Goal: Task Accomplishment & Management: Manage account settings

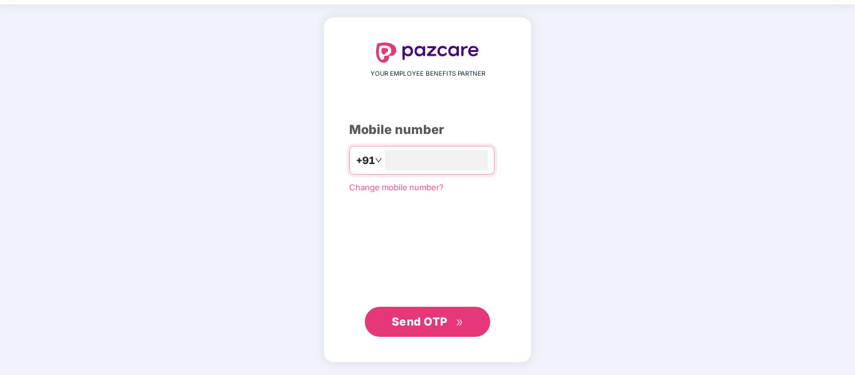
type input "**********"
click at [448, 306] on div "**********" at bounding box center [427, 190] width 157 height 293
click at [451, 313] on span "Send OTP" at bounding box center [428, 322] width 72 height 18
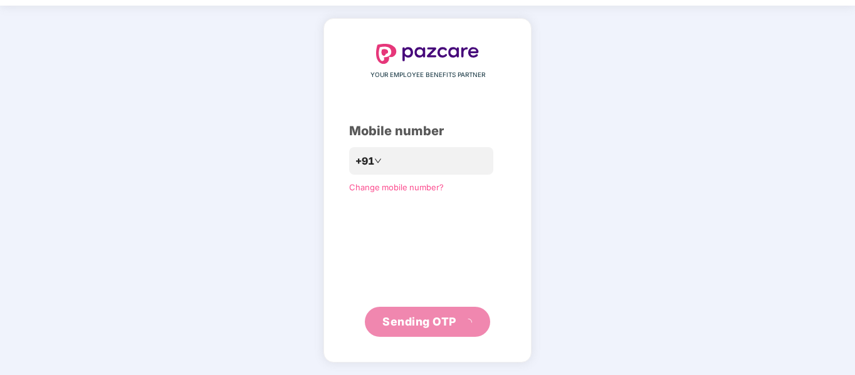
scroll to position [33, 0]
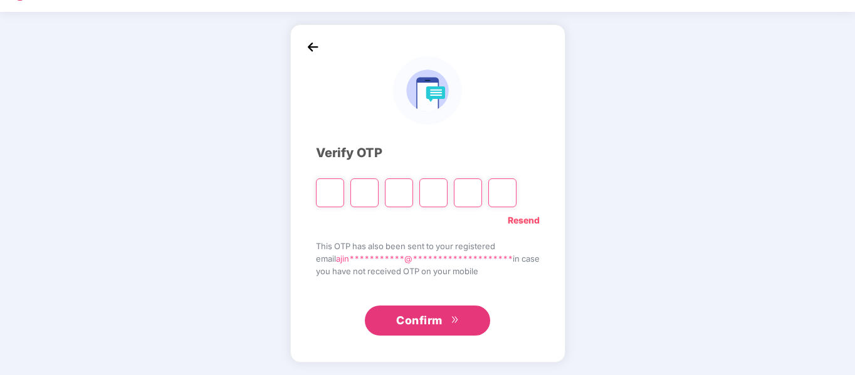
click at [318, 189] on input "Please enter verification code. Digit 1" at bounding box center [330, 193] width 28 height 29
type input "*"
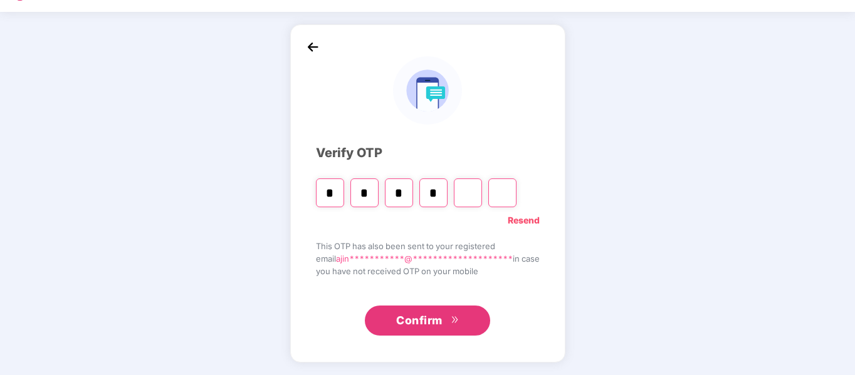
type input "*"
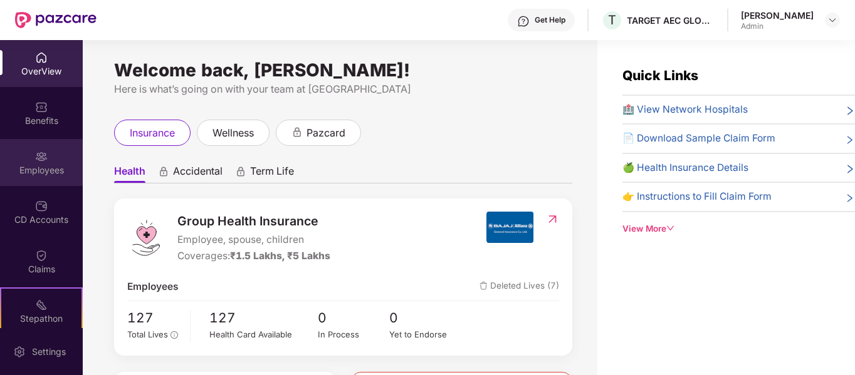
click at [41, 149] on div at bounding box center [41, 155] width 13 height 13
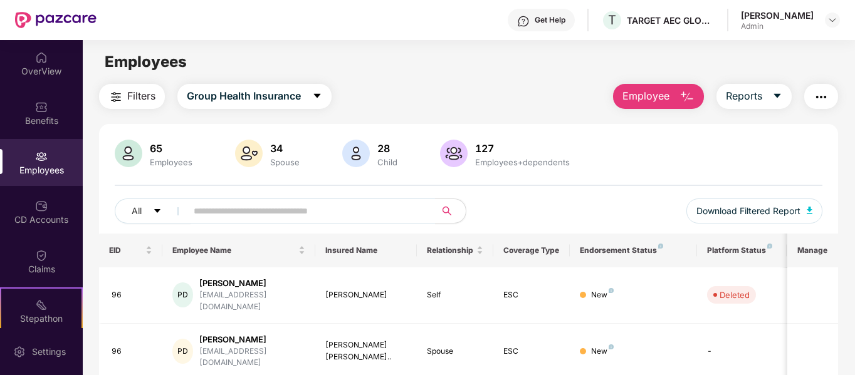
click at [676, 99] on button "Employee" at bounding box center [658, 96] width 91 height 25
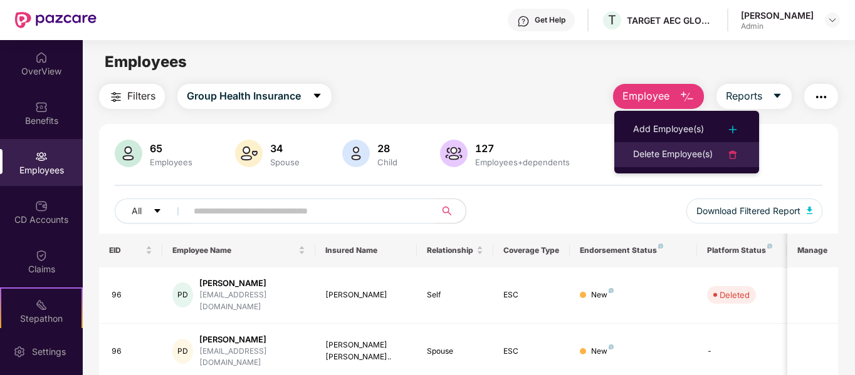
click at [674, 148] on div "Delete Employee(s)" at bounding box center [673, 154] width 80 height 15
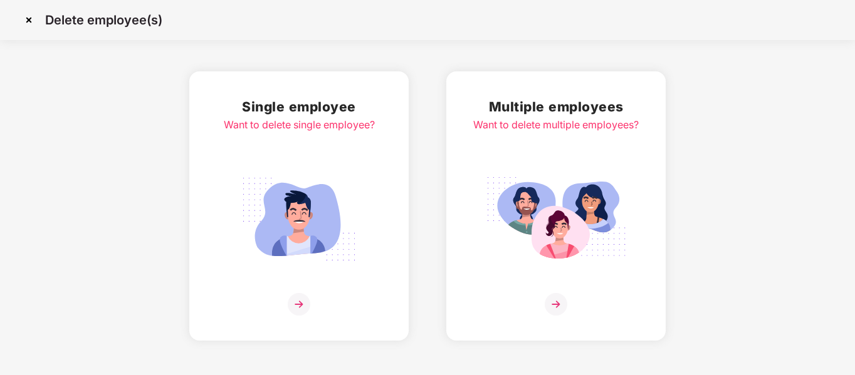
click at [268, 164] on div "Single employee Want to delete single employee?" at bounding box center [299, 206] width 151 height 219
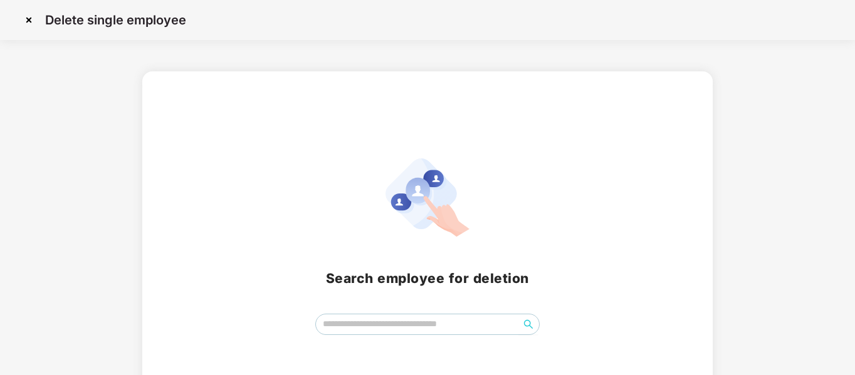
click at [29, 23] on img at bounding box center [29, 20] width 20 height 20
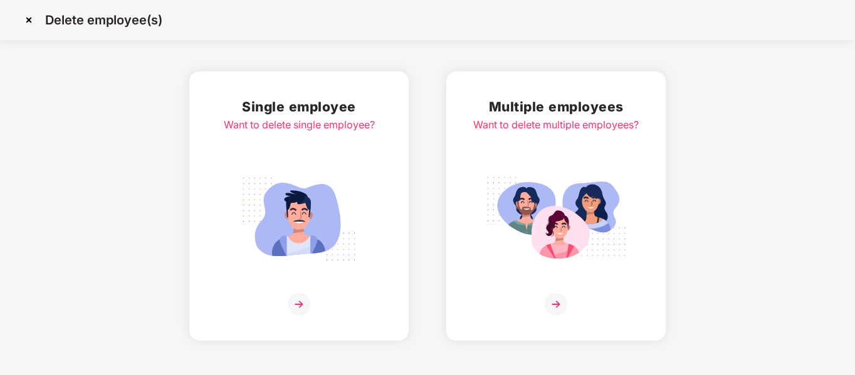
click at [579, 172] on img at bounding box center [556, 219] width 140 height 98
click at [26, 16] on img at bounding box center [29, 20] width 20 height 20
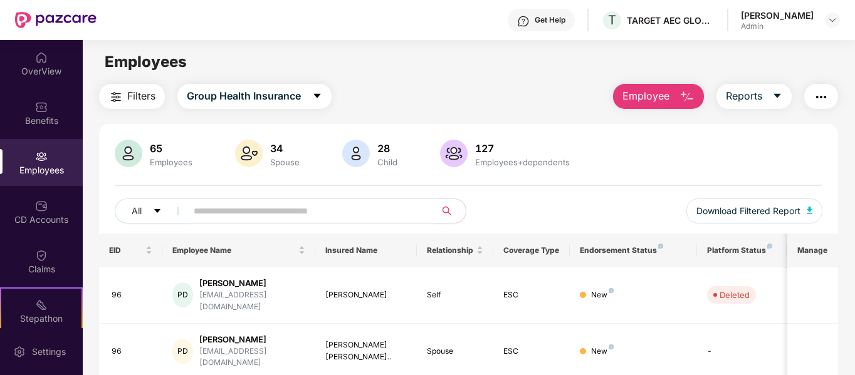
click at [684, 87] on button "Employee" at bounding box center [658, 96] width 91 height 25
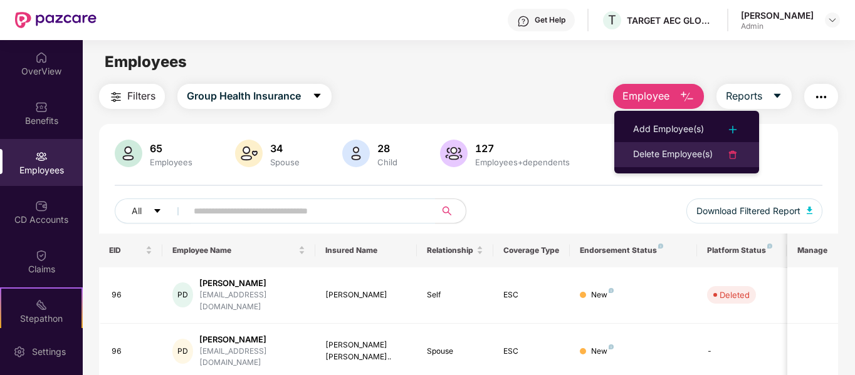
click at [670, 149] on div "Delete Employee(s)" at bounding box center [673, 154] width 80 height 15
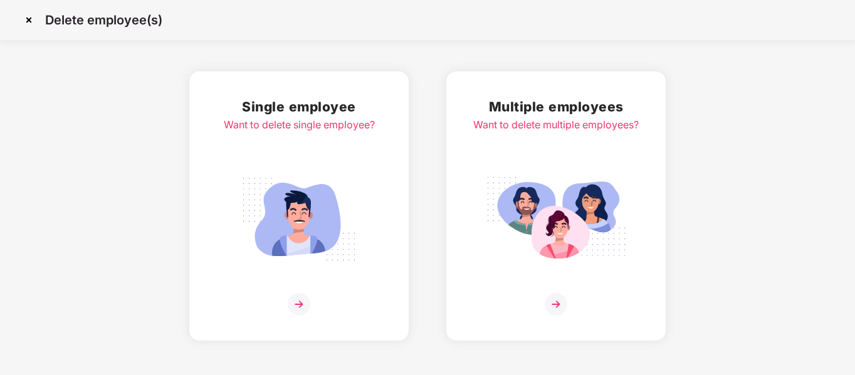
click at [337, 221] on img at bounding box center [299, 219] width 140 height 98
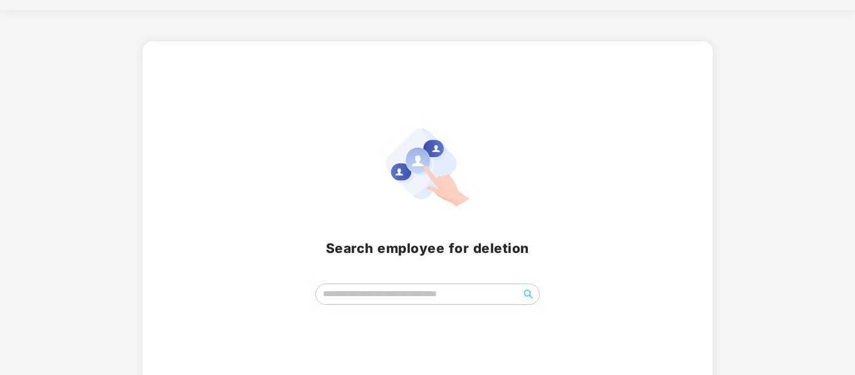
scroll to position [47, 0]
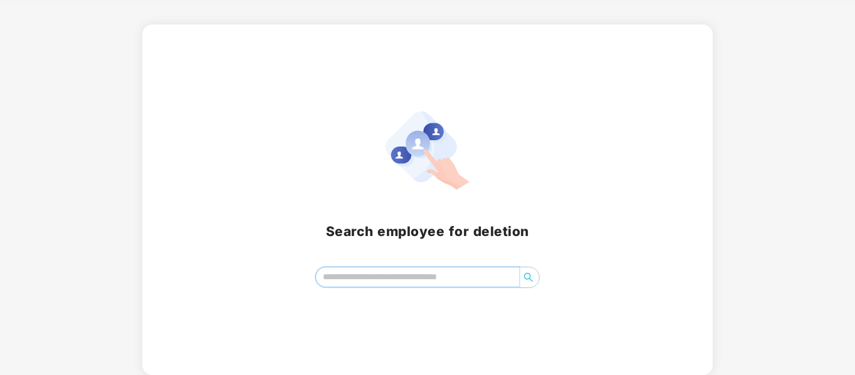
click at [375, 277] on input "search" at bounding box center [418, 277] width 204 height 19
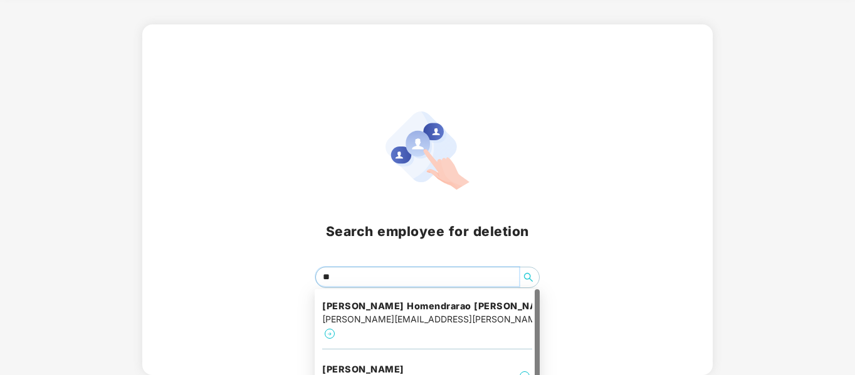
type input "*"
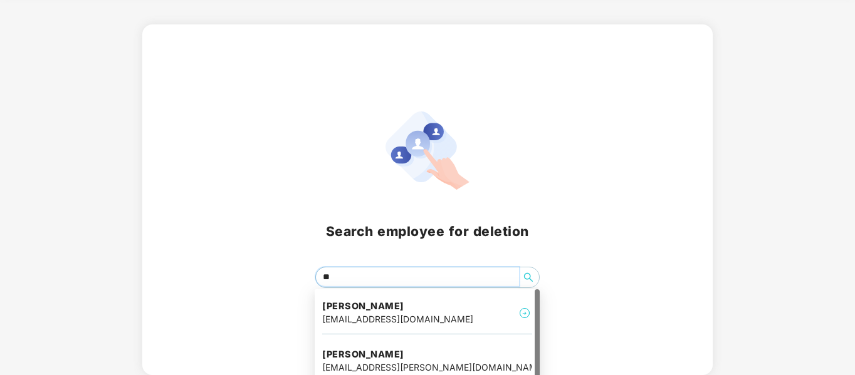
type input "*"
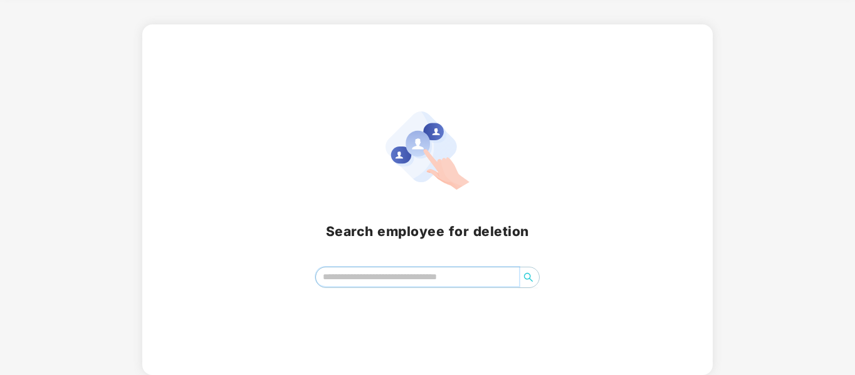
click at [348, 281] on input "search" at bounding box center [418, 277] width 204 height 19
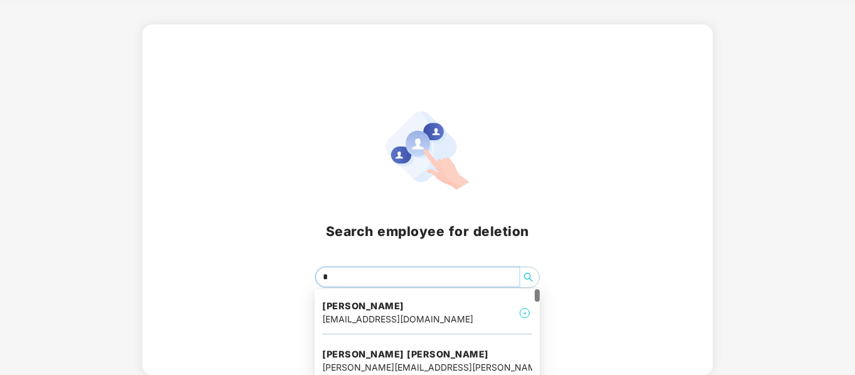
type input "**"
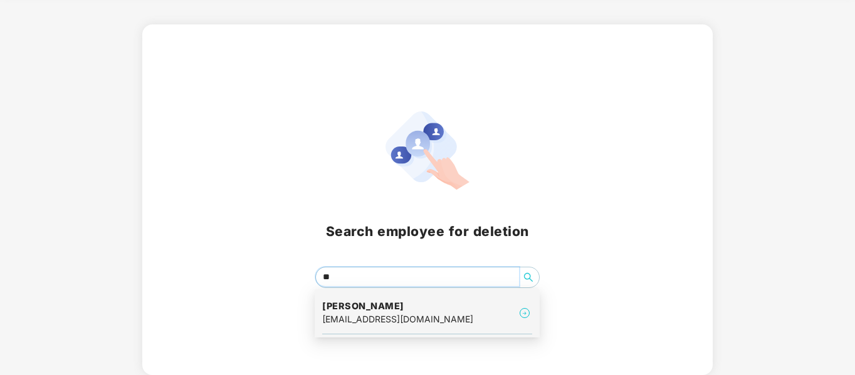
click at [444, 320] on div "nick.deshmukh@target-aecglobal.com" at bounding box center [397, 320] width 151 height 14
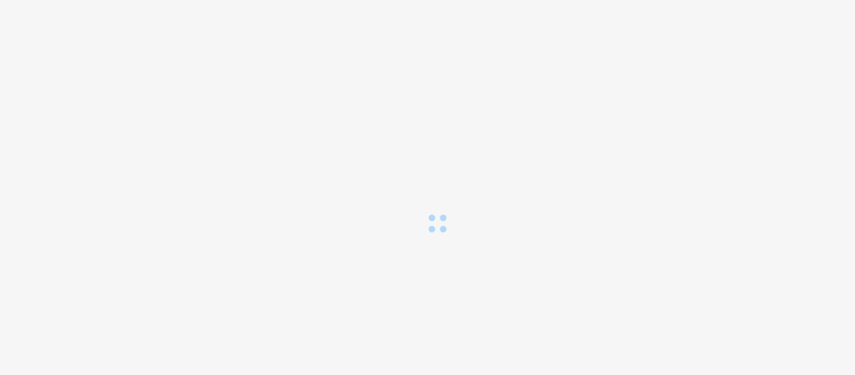
scroll to position [0, 0]
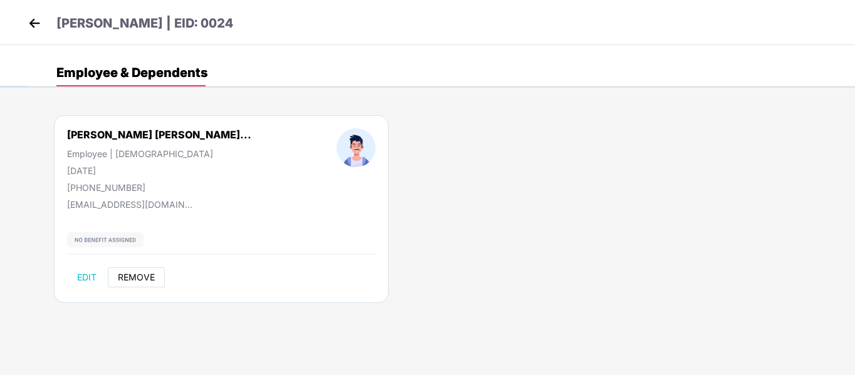
click at [149, 275] on span "REMOVE" at bounding box center [136, 278] width 37 height 10
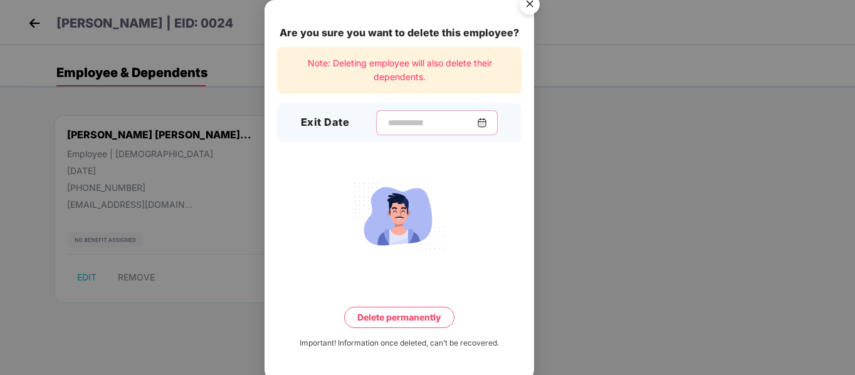
click at [414, 117] on input at bounding box center [432, 123] width 90 height 13
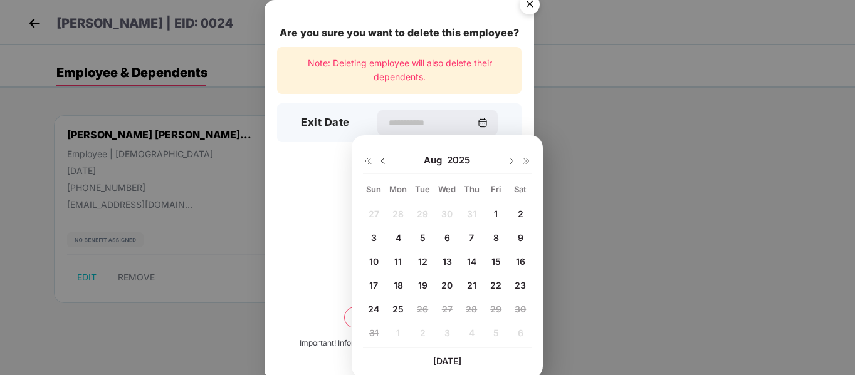
click at [384, 162] on img at bounding box center [383, 161] width 10 height 10
click at [373, 309] on span "27" at bounding box center [374, 309] width 11 height 11
type input "**********"
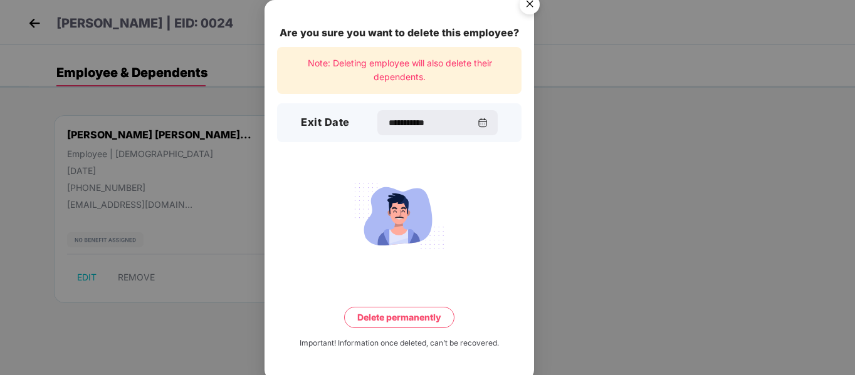
click at [387, 325] on button "Delete permanently" at bounding box center [399, 317] width 110 height 21
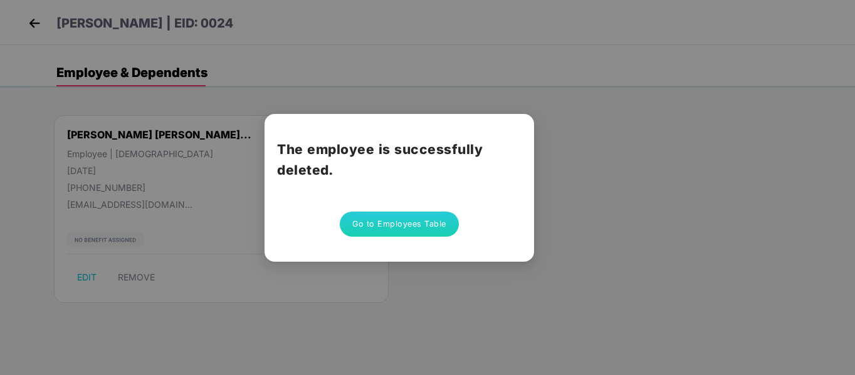
click at [373, 229] on button "Go to Employees Table" at bounding box center [399, 224] width 119 height 25
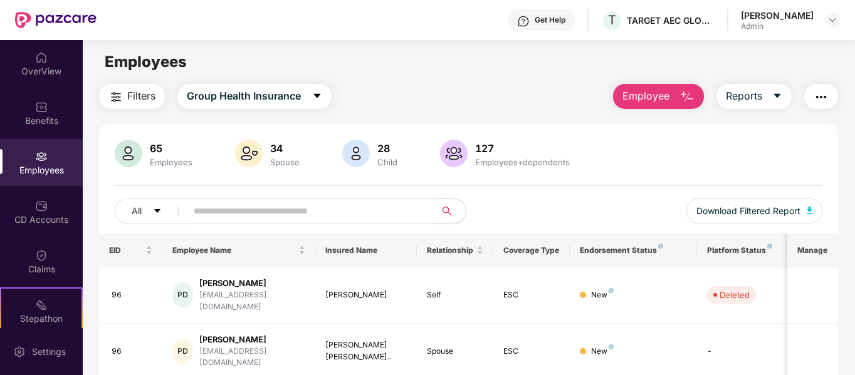
click at [662, 99] on span "Employee" at bounding box center [645, 96] width 47 height 16
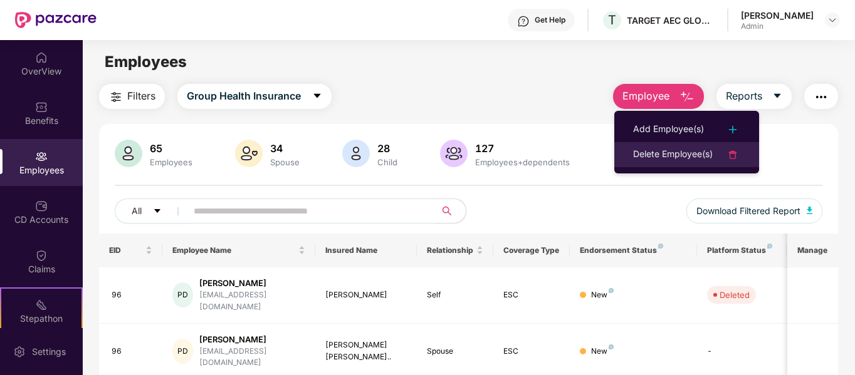
click at [667, 153] on div "Delete Employee(s)" at bounding box center [673, 154] width 80 height 15
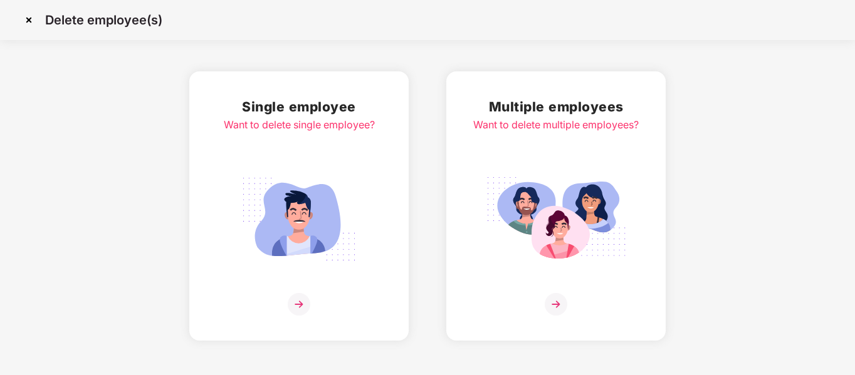
click at [327, 245] on img at bounding box center [299, 219] width 140 height 98
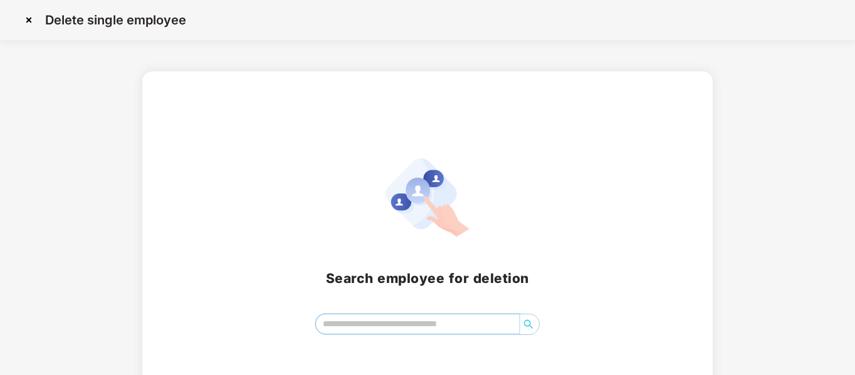
click at [350, 324] on input "search" at bounding box center [418, 324] width 204 height 19
type input "**"
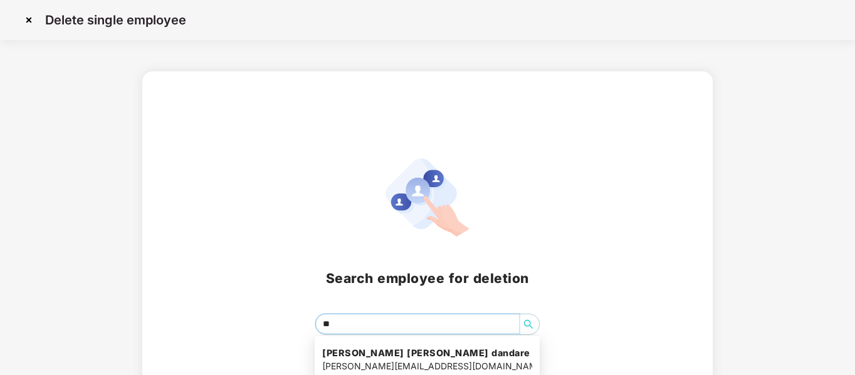
scroll to position [47, 0]
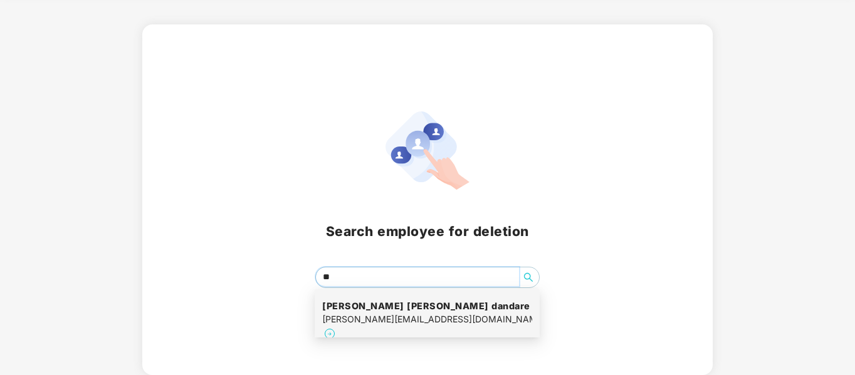
click at [475, 316] on div "nachiket.dandare@target-aecglobal.com" at bounding box center [427, 320] width 210 height 14
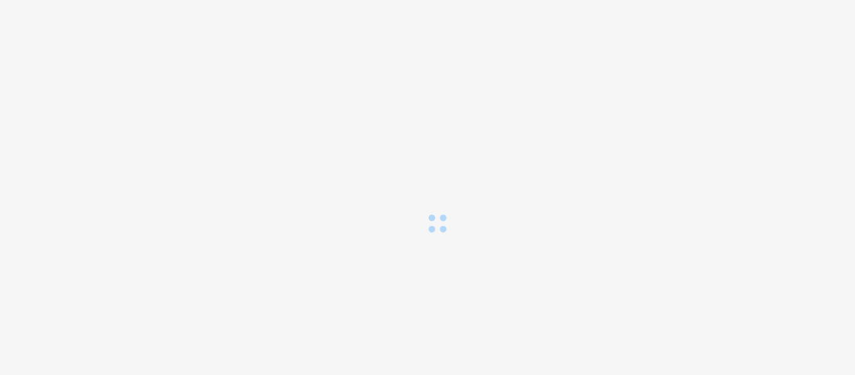
scroll to position [0, 0]
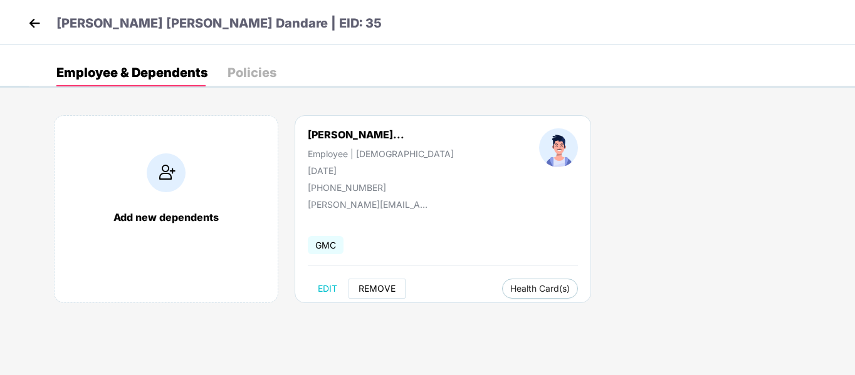
click at [389, 291] on span "REMOVE" at bounding box center [377, 289] width 37 height 10
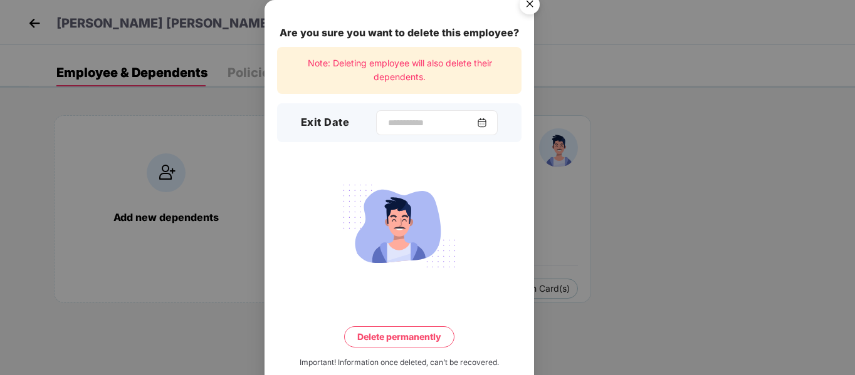
click at [487, 127] on img at bounding box center [482, 123] width 10 height 10
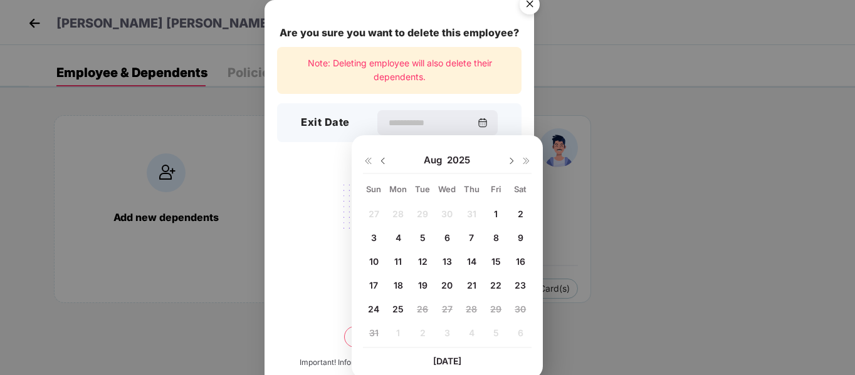
click at [383, 159] on img at bounding box center [383, 161] width 10 height 10
click at [471, 310] on span "31" at bounding box center [471, 309] width 9 height 11
type input "**********"
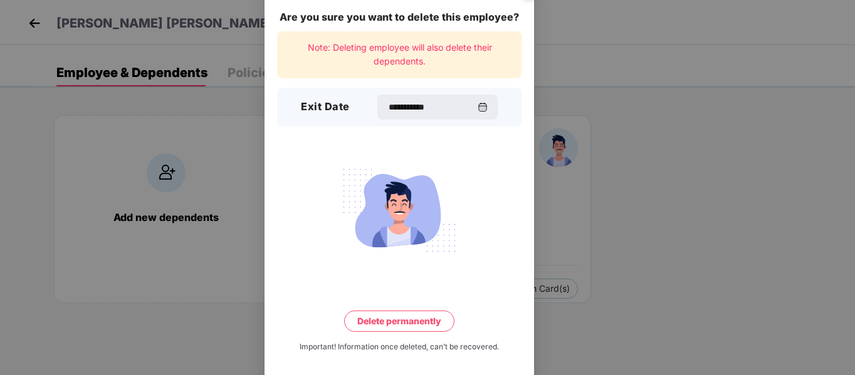
scroll to position [24, 0]
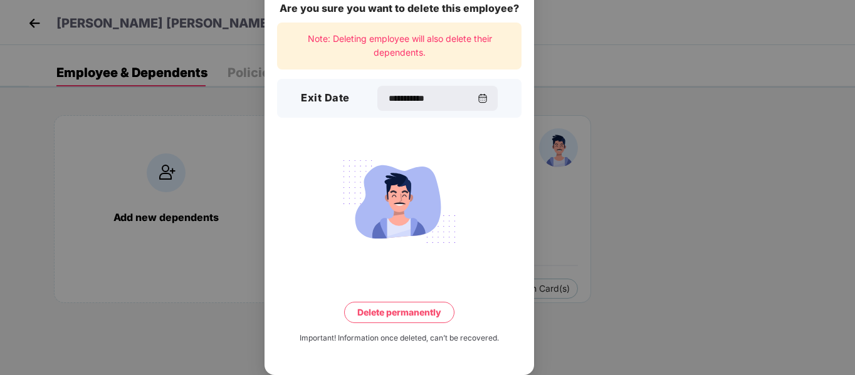
click at [422, 320] on button "Delete permanently" at bounding box center [399, 312] width 110 height 21
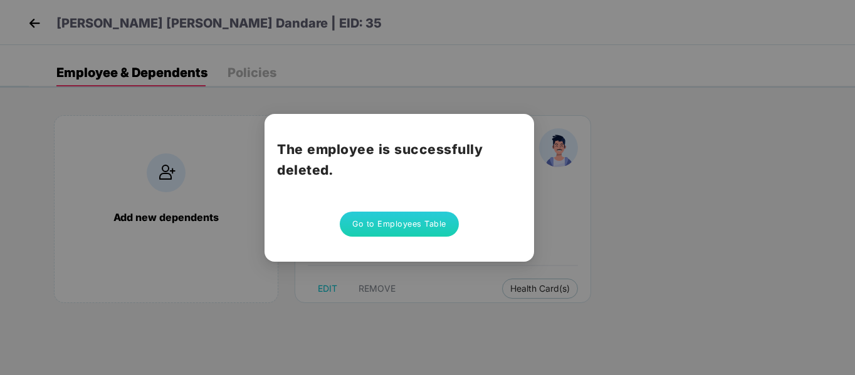
scroll to position [0, 0]
click at [417, 227] on button "Go to Employees Table" at bounding box center [399, 224] width 119 height 25
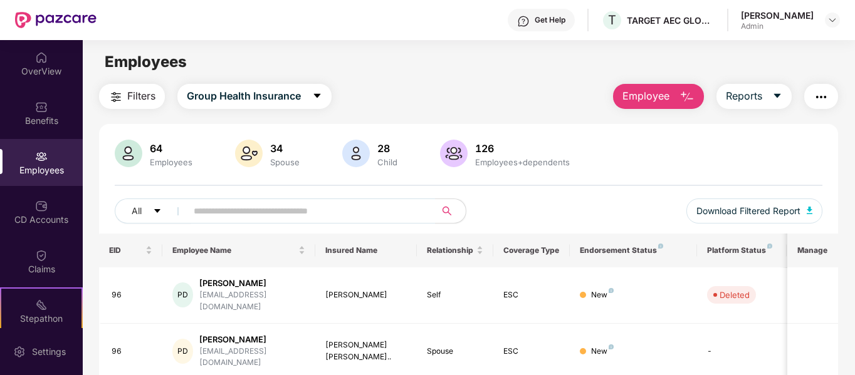
click at [669, 96] on span "Employee" at bounding box center [645, 96] width 47 height 16
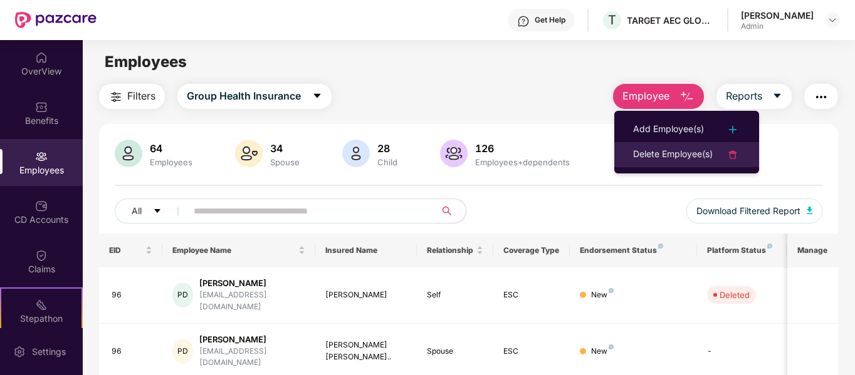
click at [649, 150] on div "Delete Employee(s)" at bounding box center [673, 154] width 80 height 15
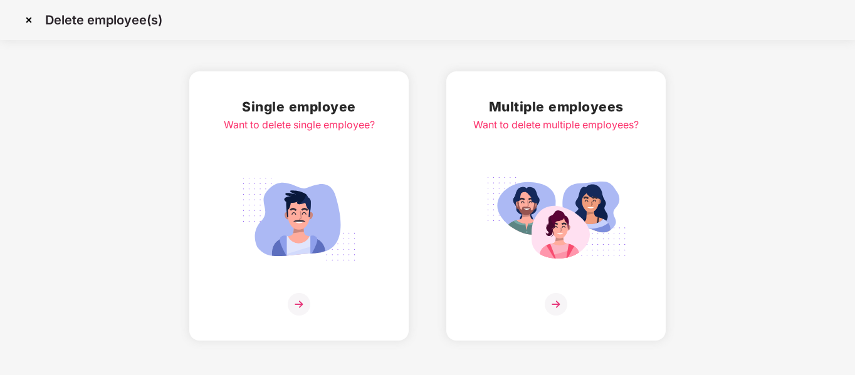
click at [301, 229] on img at bounding box center [299, 219] width 140 height 98
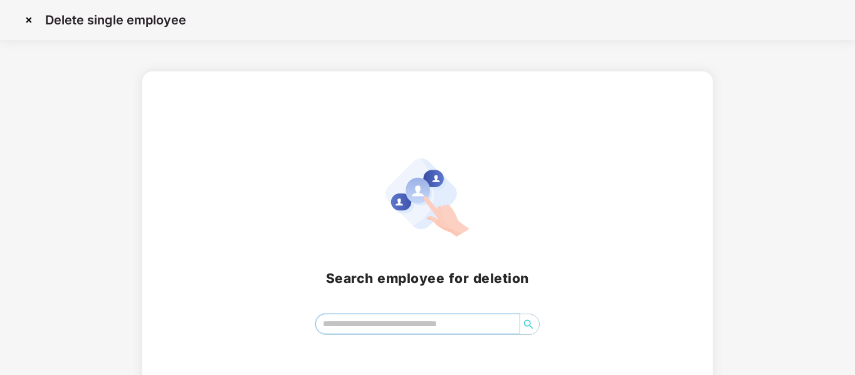
click at [383, 327] on input "search" at bounding box center [418, 324] width 204 height 19
type input "**"
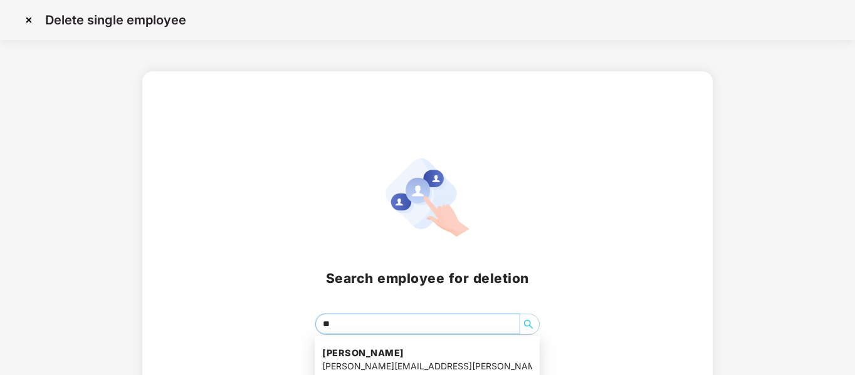
scroll to position [47, 0]
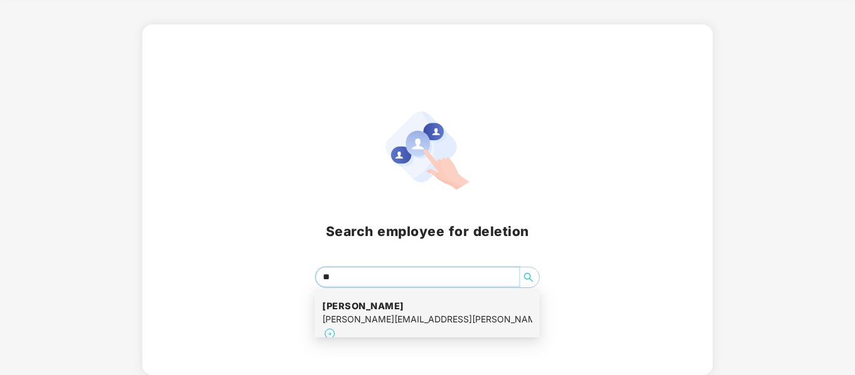
click at [447, 307] on h4 "[PERSON_NAME]" at bounding box center [427, 306] width 210 height 13
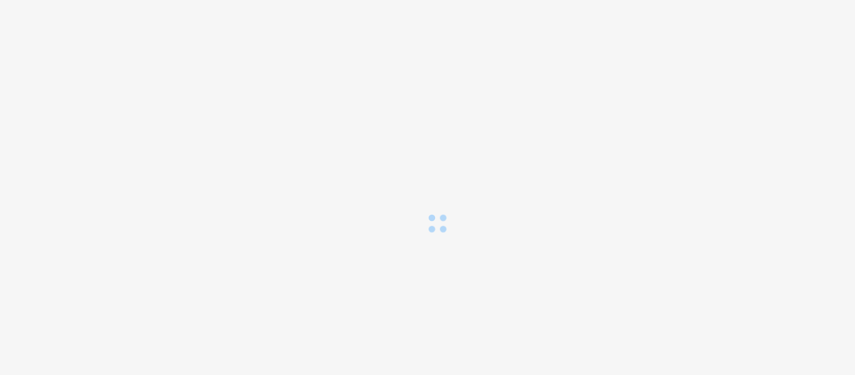
scroll to position [0, 0]
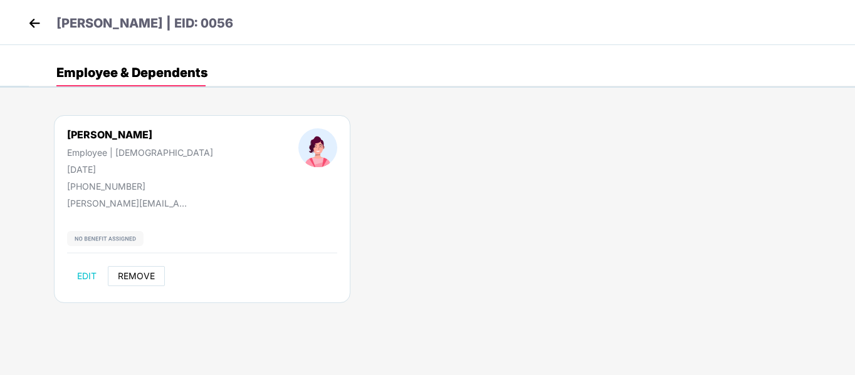
click at [138, 275] on span "REMOVE" at bounding box center [136, 276] width 37 height 10
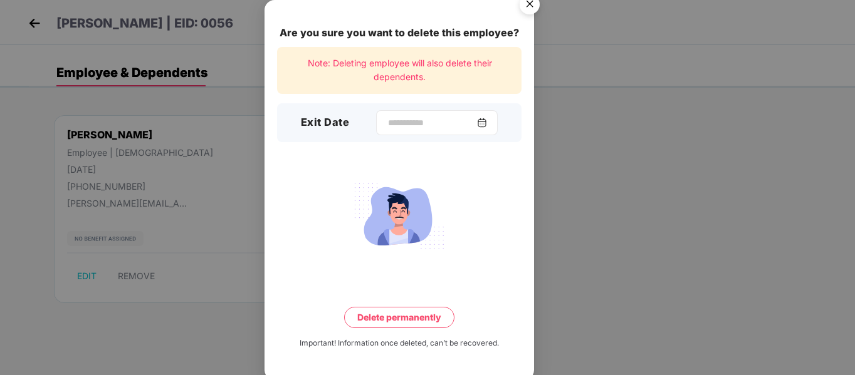
click at [487, 125] on img at bounding box center [482, 123] width 10 height 10
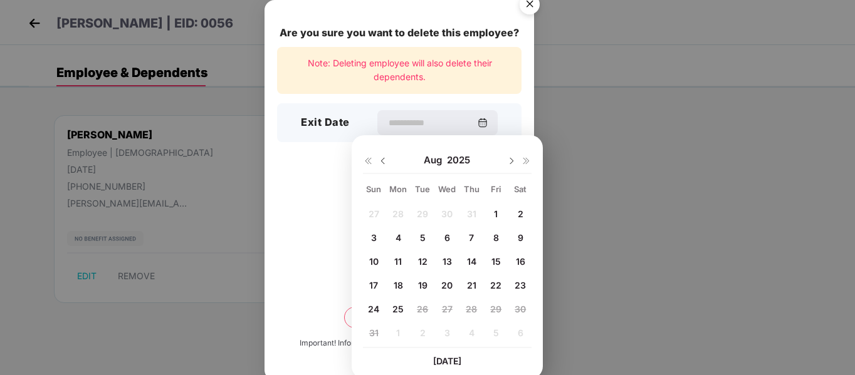
click at [382, 162] on img at bounding box center [383, 161] width 10 height 10
click at [370, 309] on span "27" at bounding box center [374, 309] width 11 height 11
type input "**********"
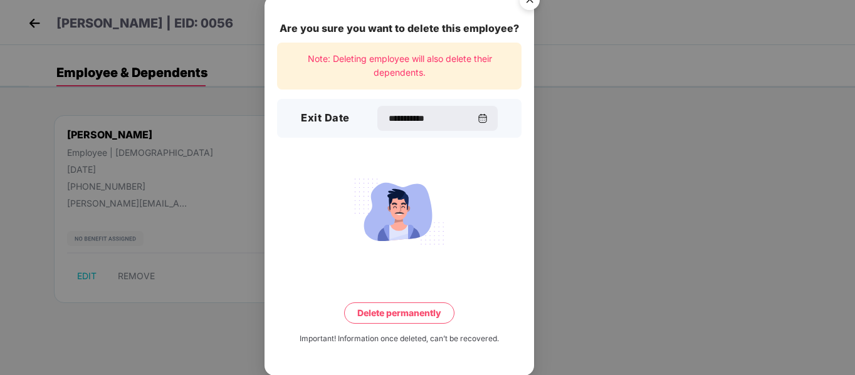
scroll to position [5, 0]
click at [428, 312] on button "Delete permanently" at bounding box center [399, 312] width 110 height 21
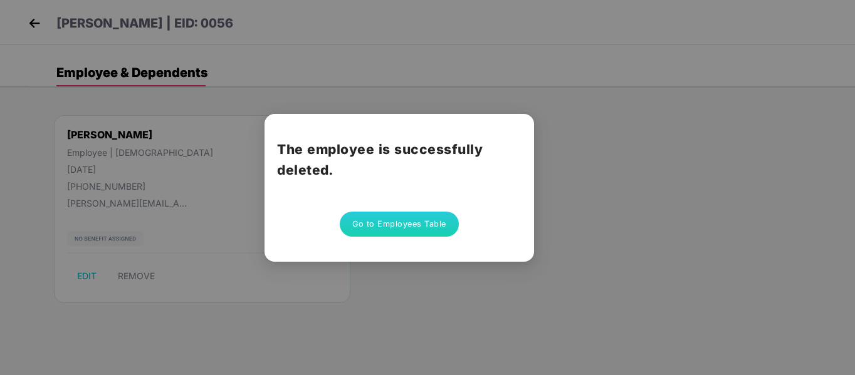
click at [433, 228] on button "Go to Employees Table" at bounding box center [399, 224] width 119 height 25
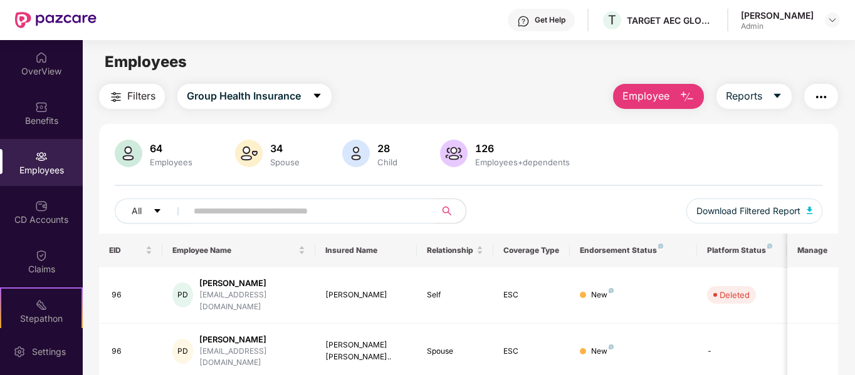
click at [693, 97] on img "button" at bounding box center [686, 97] width 15 height 15
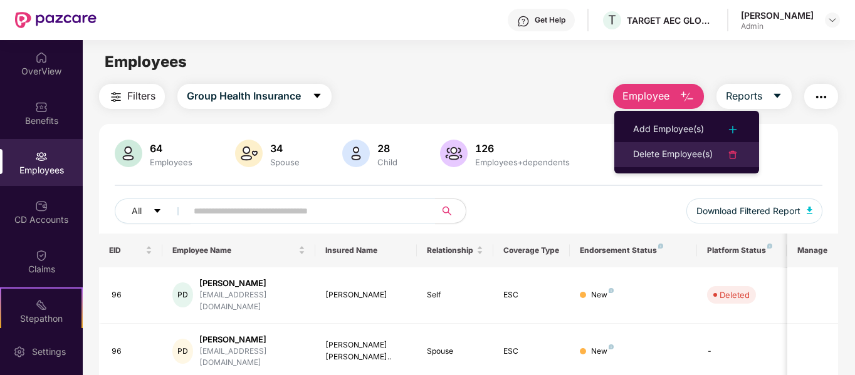
click at [669, 149] on div "Delete Employee(s)" at bounding box center [673, 154] width 80 height 15
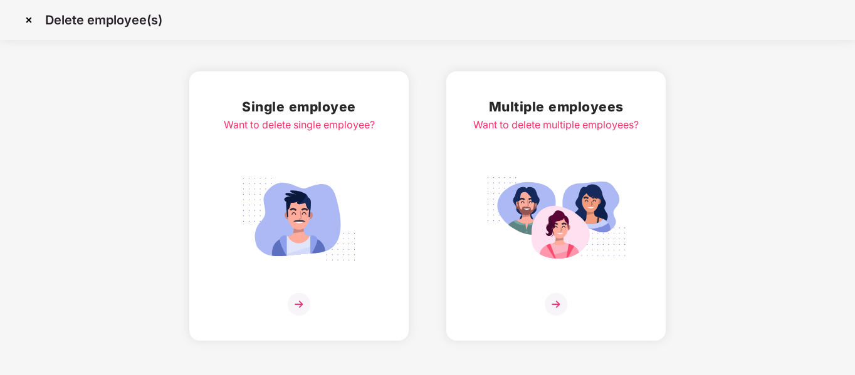
click at [346, 250] on img at bounding box center [299, 219] width 140 height 98
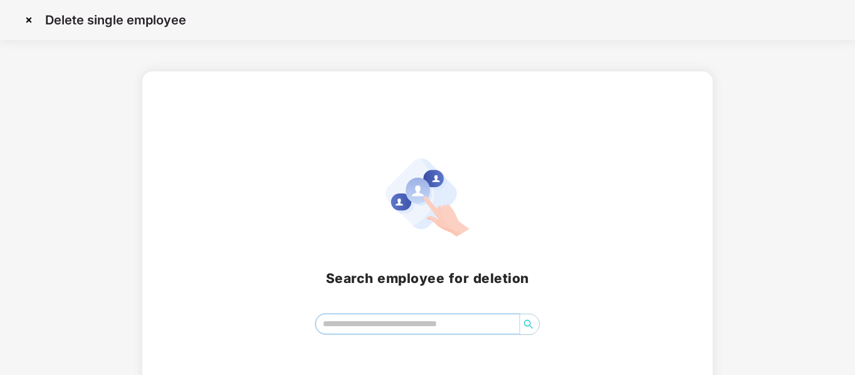
click at [352, 317] on input "search" at bounding box center [418, 324] width 204 height 19
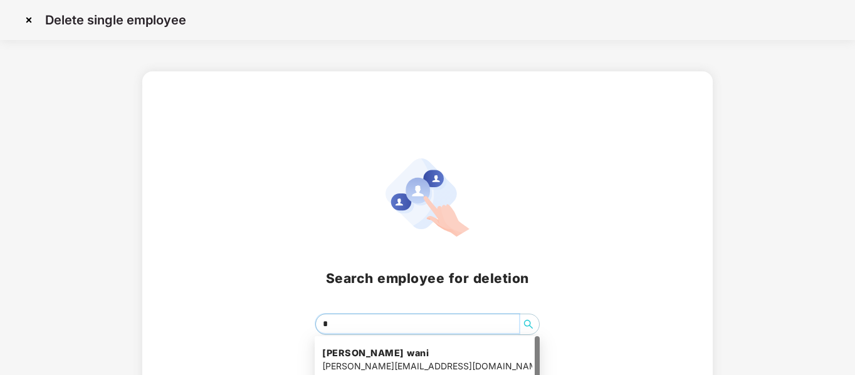
type input "**"
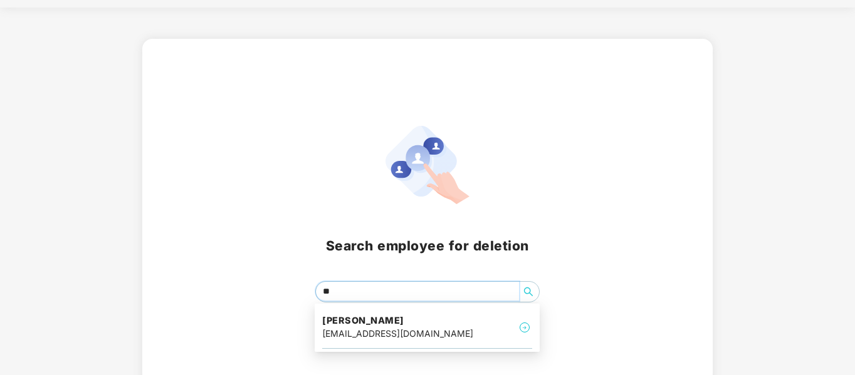
scroll to position [47, 0]
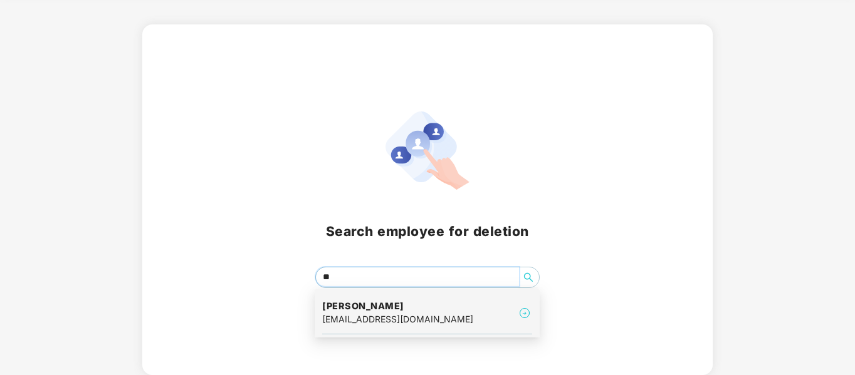
click at [379, 316] on div "suman@target-aecglobal.com" at bounding box center [397, 320] width 151 height 14
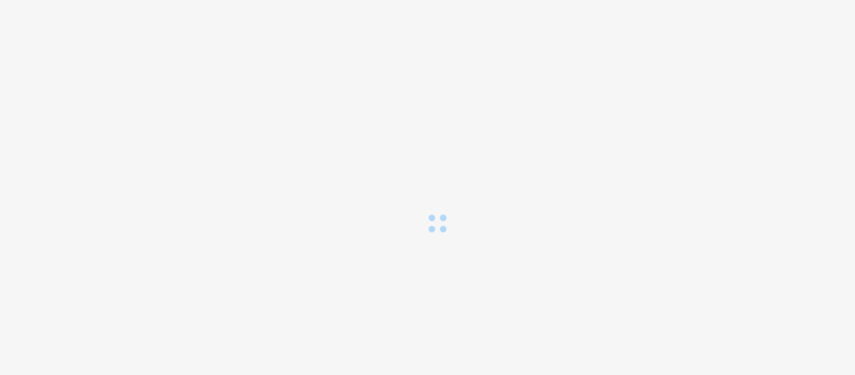
scroll to position [0, 0]
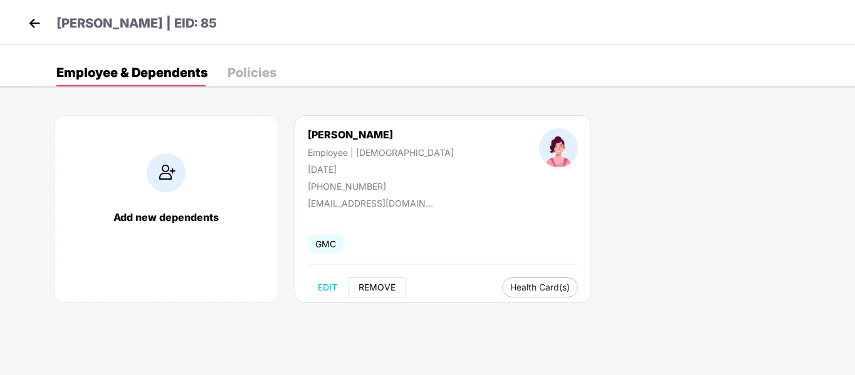
click at [375, 289] on span "REMOVE" at bounding box center [377, 288] width 37 height 10
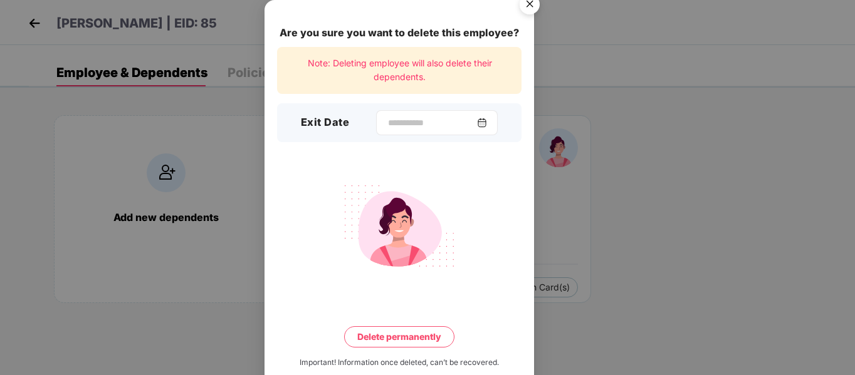
click at [487, 126] on img at bounding box center [482, 123] width 10 height 10
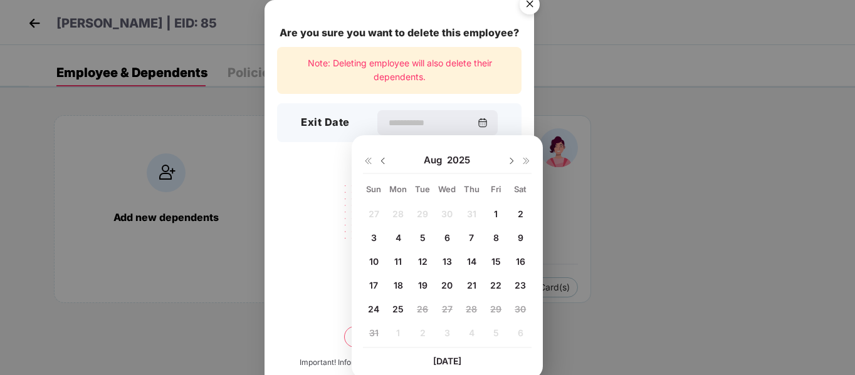
click at [399, 311] on span "25" at bounding box center [397, 309] width 11 height 11
type input "**********"
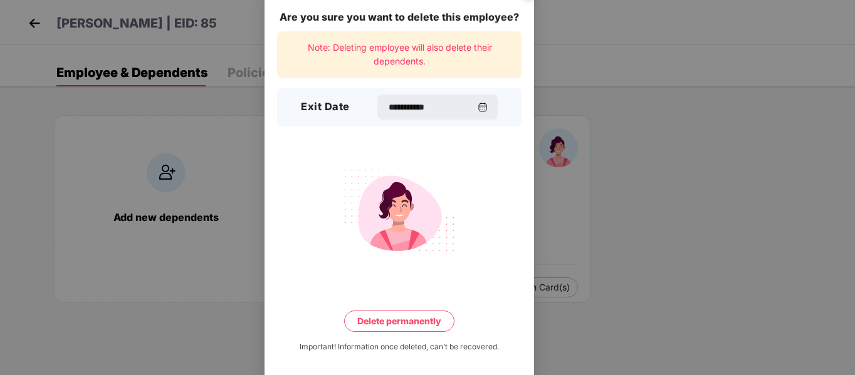
scroll to position [24, 0]
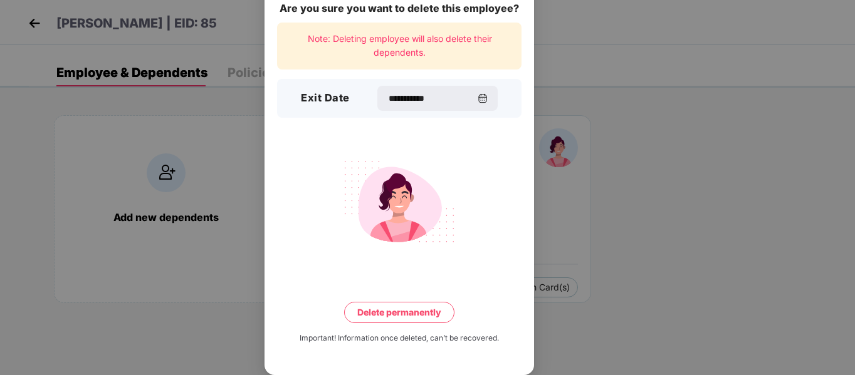
click at [405, 313] on button "Delete permanently" at bounding box center [399, 312] width 110 height 21
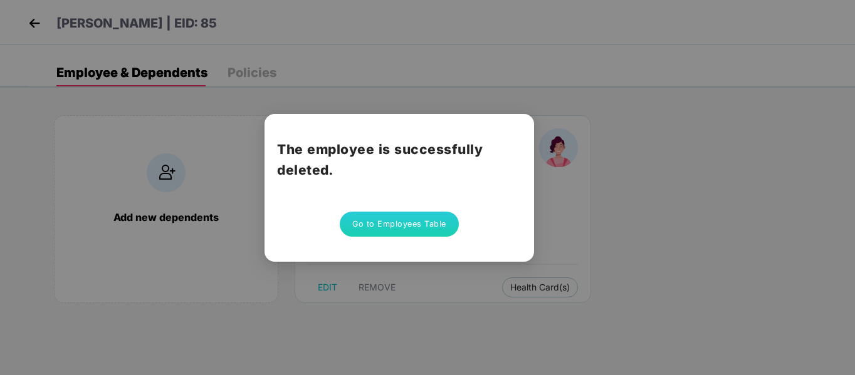
scroll to position [0, 0]
click at [427, 219] on button "Go to Employees Table" at bounding box center [399, 224] width 119 height 25
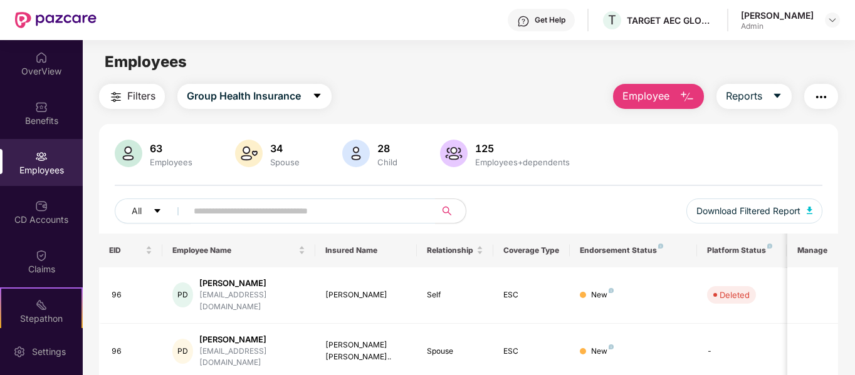
click at [647, 102] on span "Employee" at bounding box center [645, 96] width 47 height 16
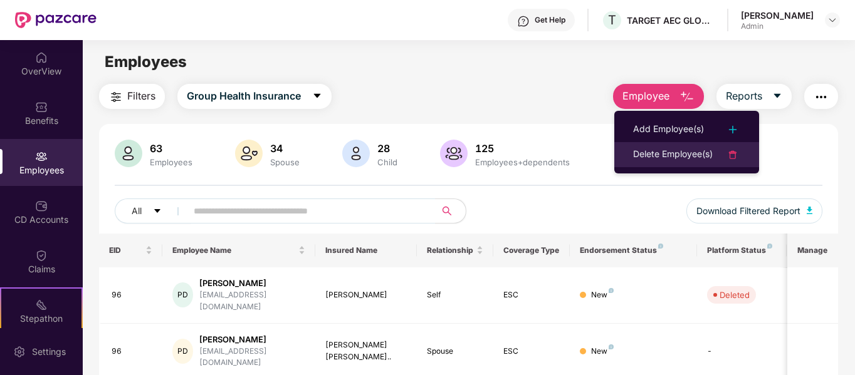
click at [636, 148] on div "Delete Employee(s)" at bounding box center [673, 154] width 80 height 15
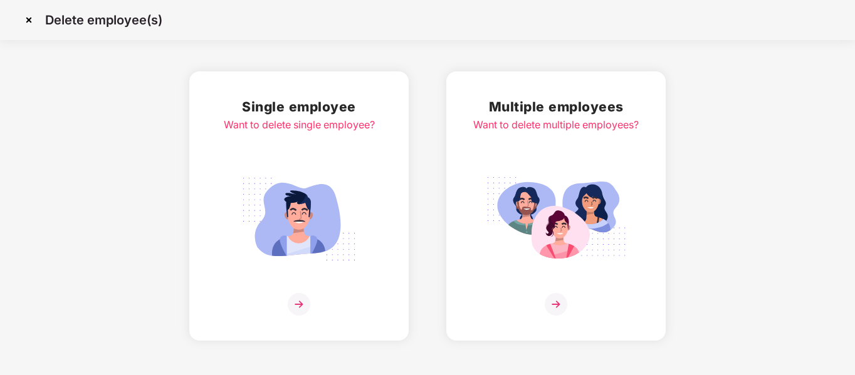
click at [290, 231] on img at bounding box center [299, 219] width 140 height 98
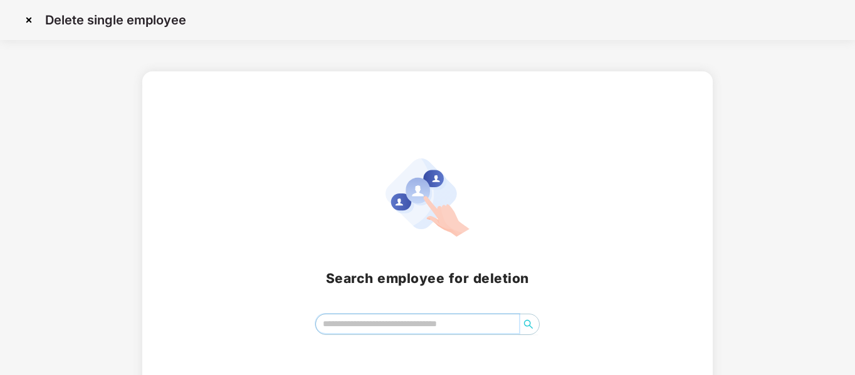
click at [344, 325] on input "search" at bounding box center [418, 324] width 204 height 19
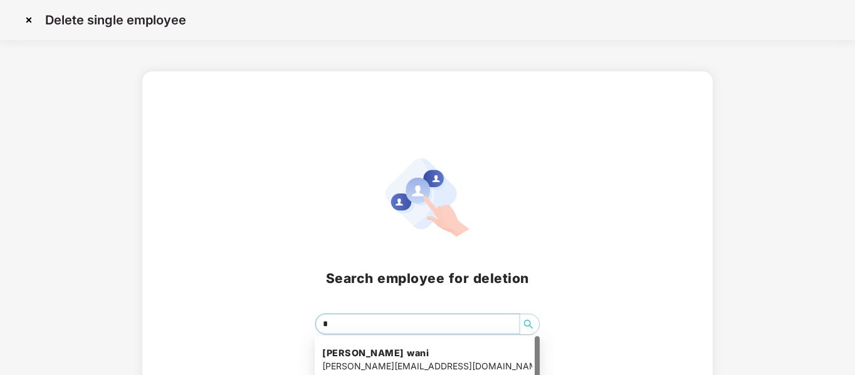
type input "**"
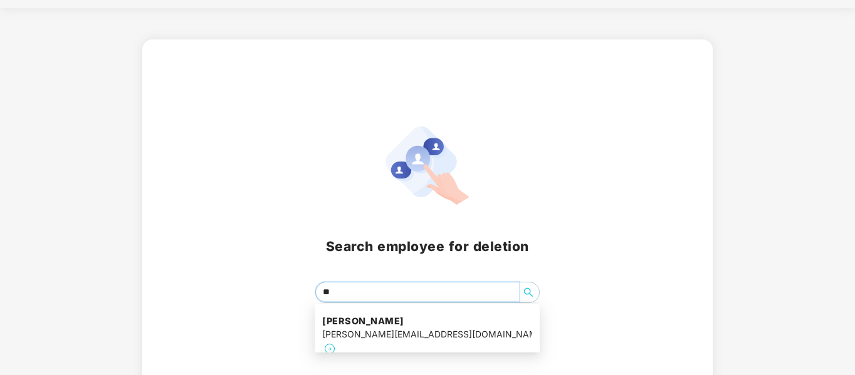
scroll to position [47, 0]
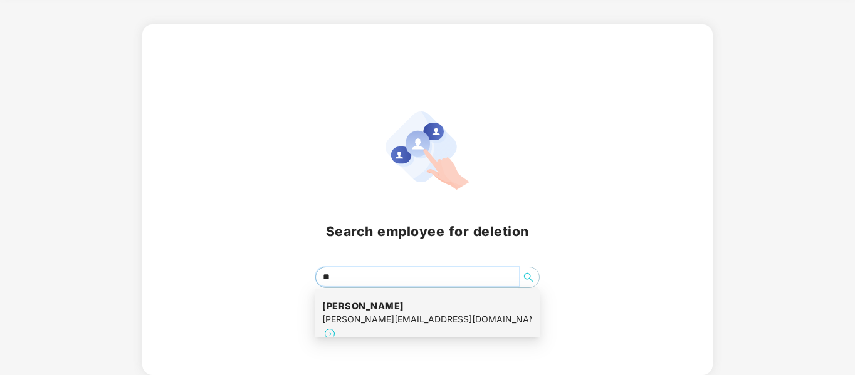
click at [359, 323] on div "ayush.jain@target-aecglobal.com" at bounding box center [427, 320] width 210 height 14
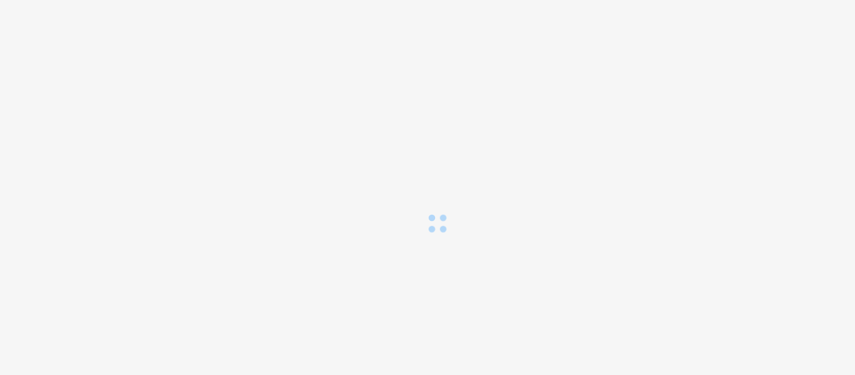
scroll to position [0, 0]
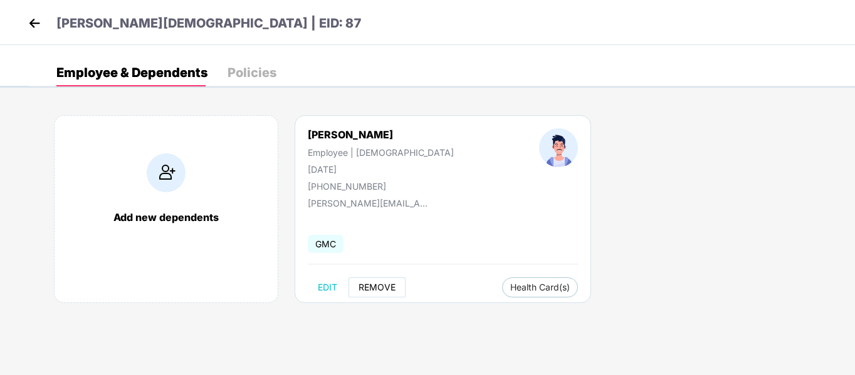
click at [379, 288] on span "REMOVE" at bounding box center [377, 288] width 37 height 10
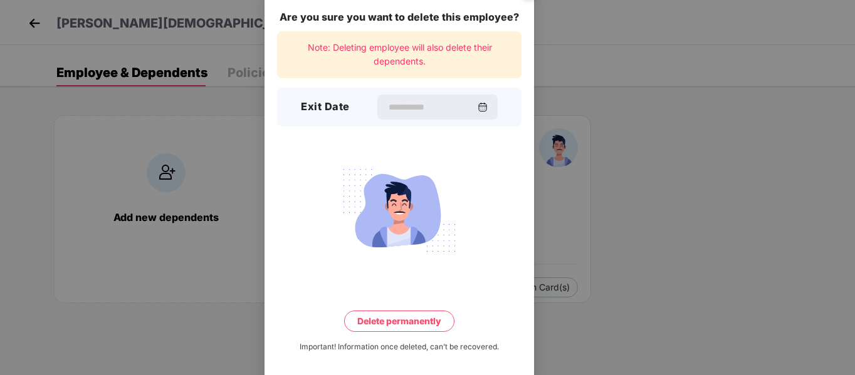
scroll to position [24, 0]
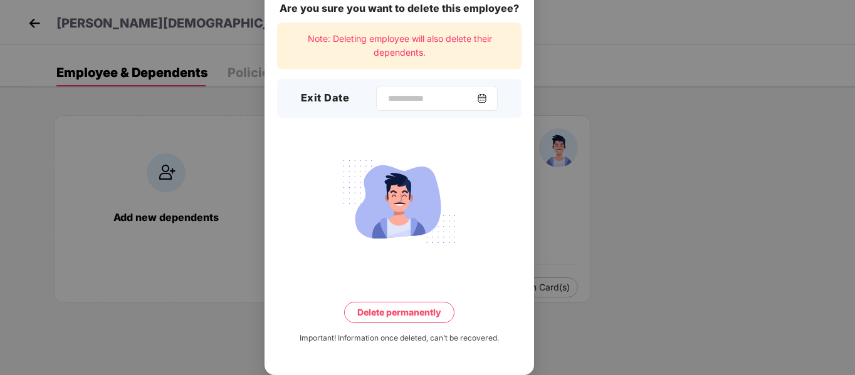
click at [486, 96] on img at bounding box center [482, 98] width 10 height 10
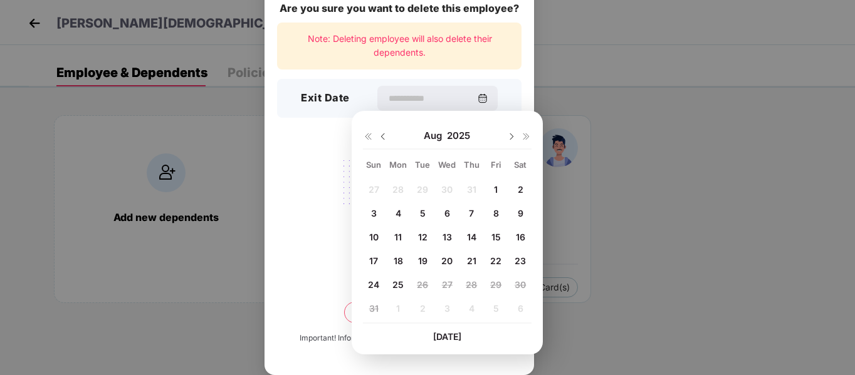
click at [377, 138] on div at bounding box center [375, 135] width 25 height 11
click at [377, 137] on div at bounding box center [375, 135] width 25 height 11
click at [381, 136] on img at bounding box center [383, 137] width 10 height 10
click at [371, 286] on span "27" at bounding box center [374, 285] width 11 height 11
type input "**********"
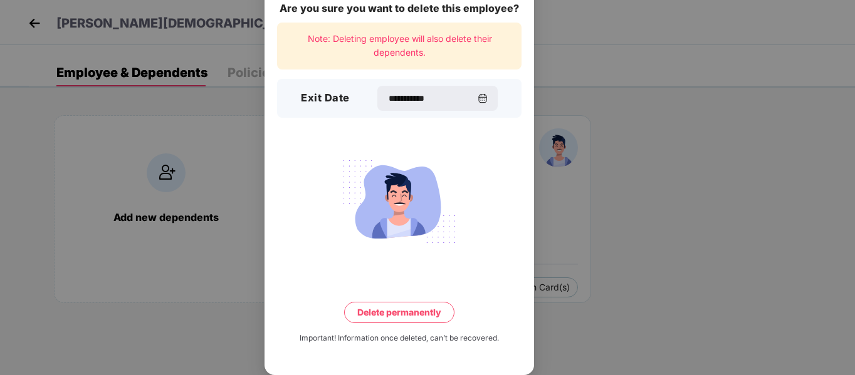
click at [425, 315] on button "Delete permanently" at bounding box center [399, 312] width 110 height 21
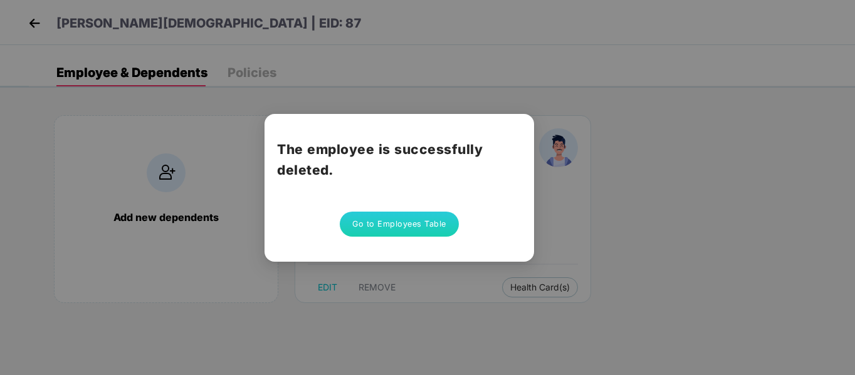
scroll to position [0, 0]
click at [395, 227] on button "Go to Employees Table" at bounding box center [399, 224] width 119 height 25
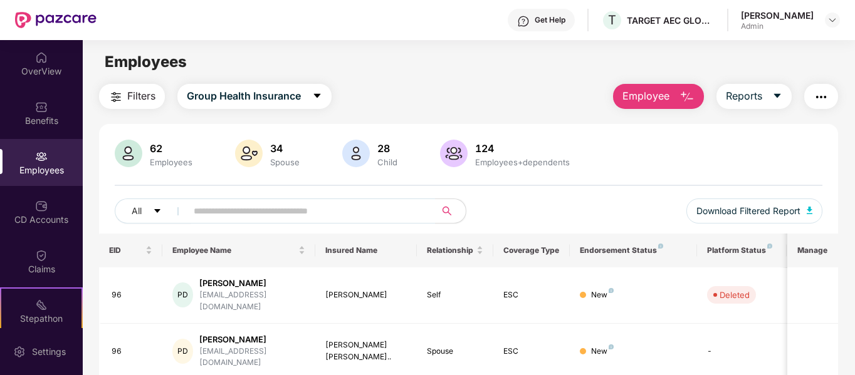
click at [674, 103] on button "Employee" at bounding box center [658, 96] width 91 height 25
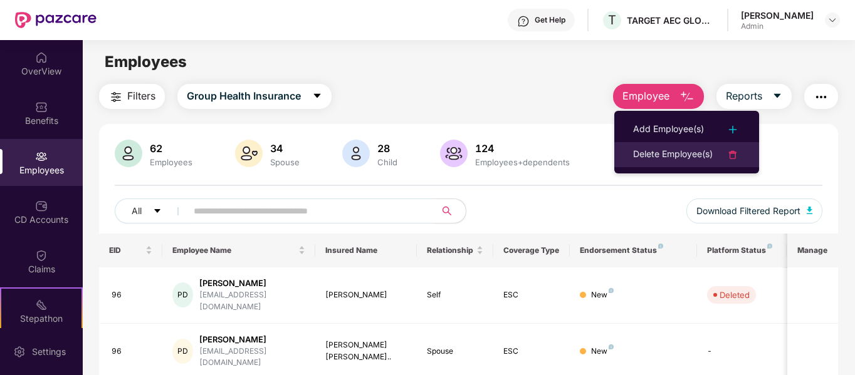
click at [649, 152] on div "Delete Employee(s)" at bounding box center [673, 154] width 80 height 15
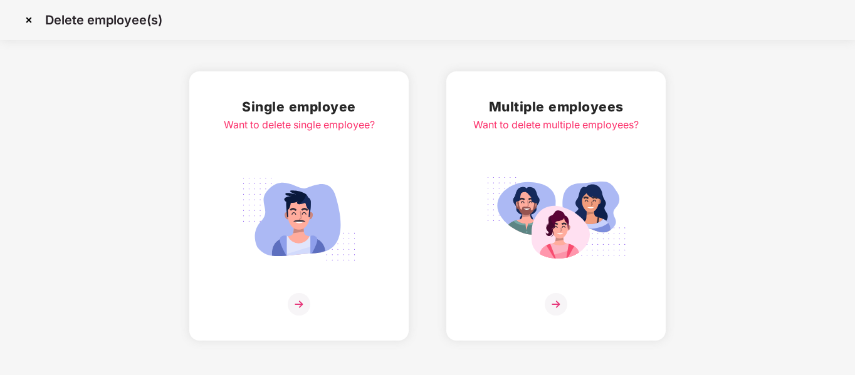
click at [305, 187] on img at bounding box center [299, 219] width 140 height 98
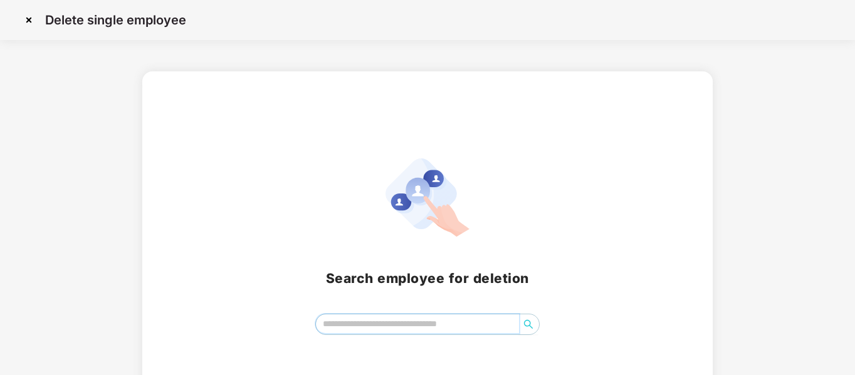
click at [348, 326] on input "search" at bounding box center [418, 324] width 204 height 19
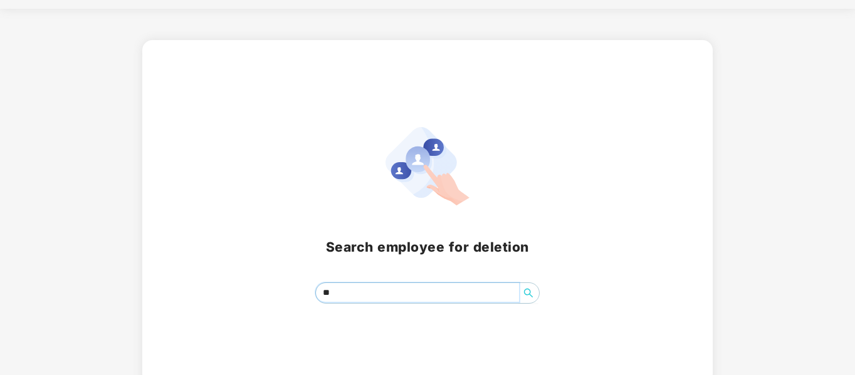
scroll to position [47, 0]
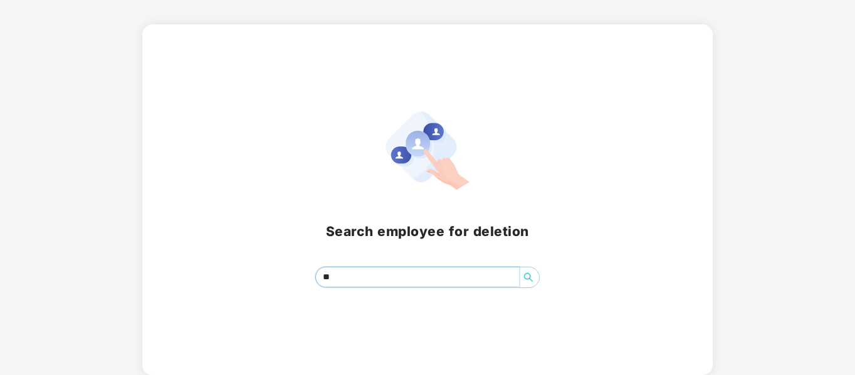
click at [393, 272] on input "**" at bounding box center [418, 277] width 204 height 19
type input "*"
click at [393, 272] on input "search" at bounding box center [418, 277] width 204 height 19
type input "*"
click at [355, 281] on input "search" at bounding box center [418, 277] width 204 height 19
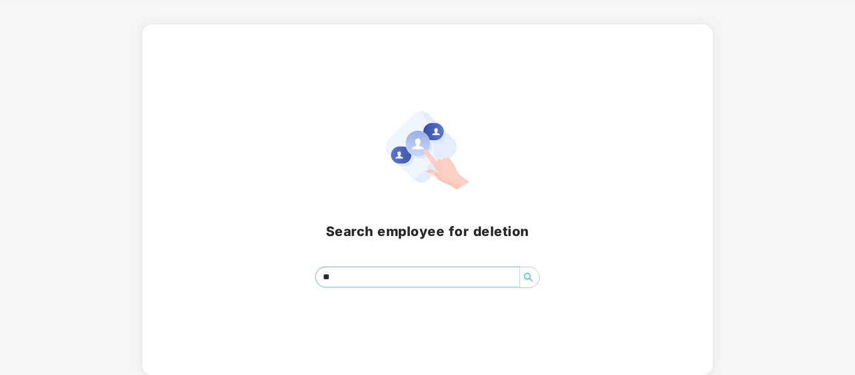
type input "*"
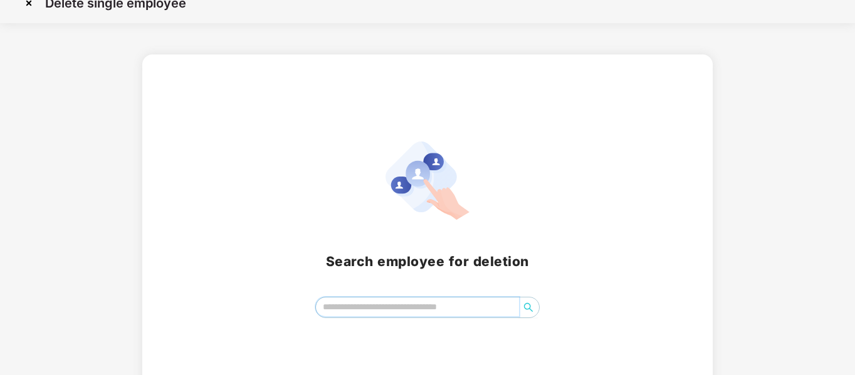
scroll to position [0, 0]
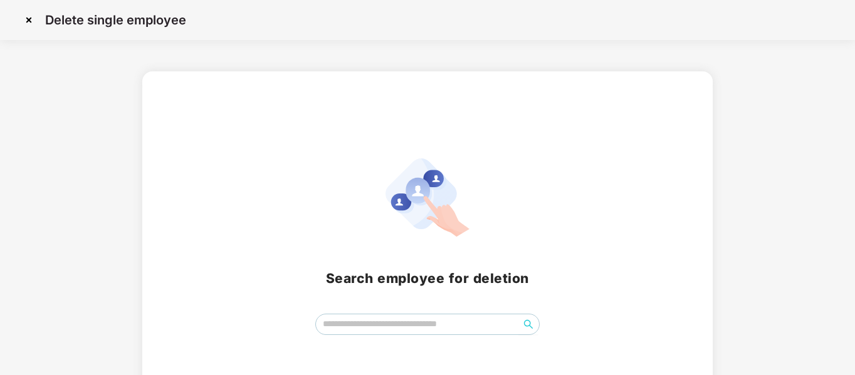
click at [31, 19] on img at bounding box center [29, 20] width 20 height 20
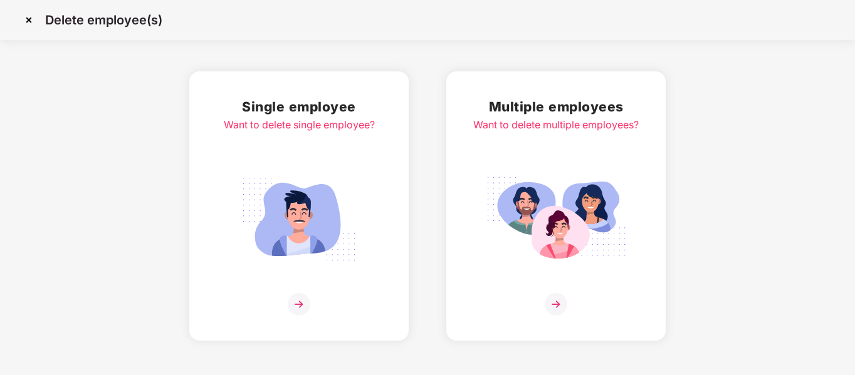
click at [23, 18] on img at bounding box center [29, 20] width 20 height 20
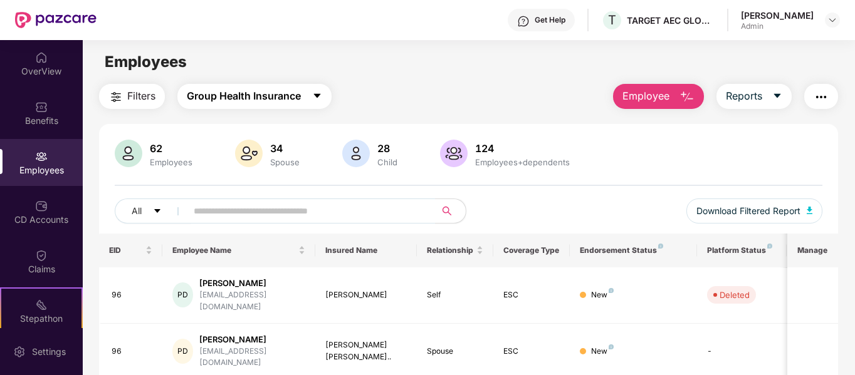
click at [320, 95] on icon "caret-down" at bounding box center [316, 96] width 7 height 4
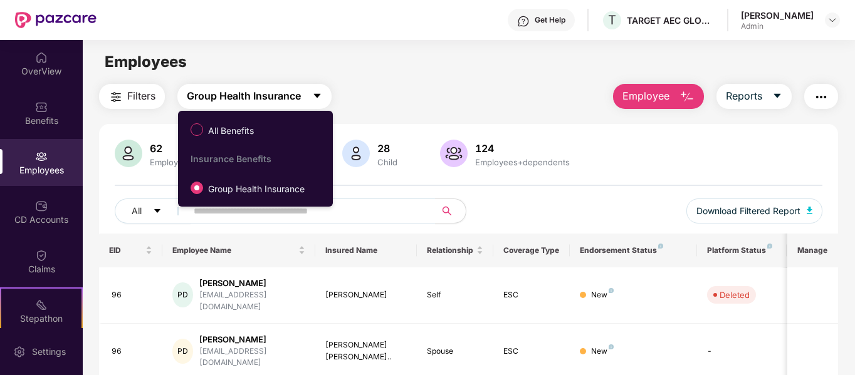
click at [320, 95] on icon "caret-down" at bounding box center [316, 96] width 7 height 4
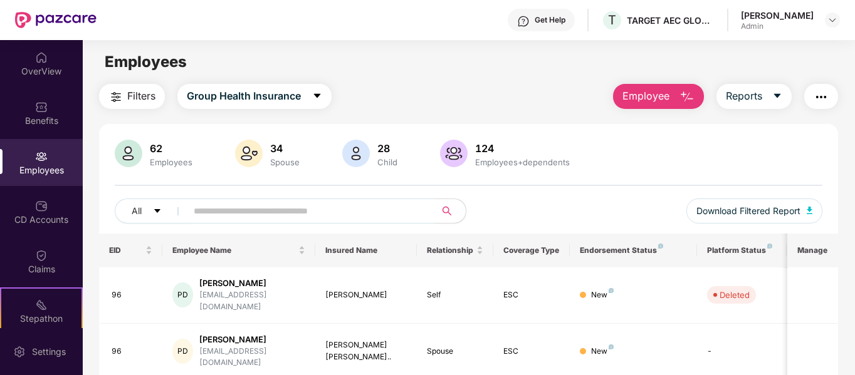
click at [409, 93] on div "Filters Group Health Insurance Employee Reports" at bounding box center [469, 96] width 740 height 25
click at [37, 224] on div "CD Accounts" at bounding box center [41, 220] width 83 height 13
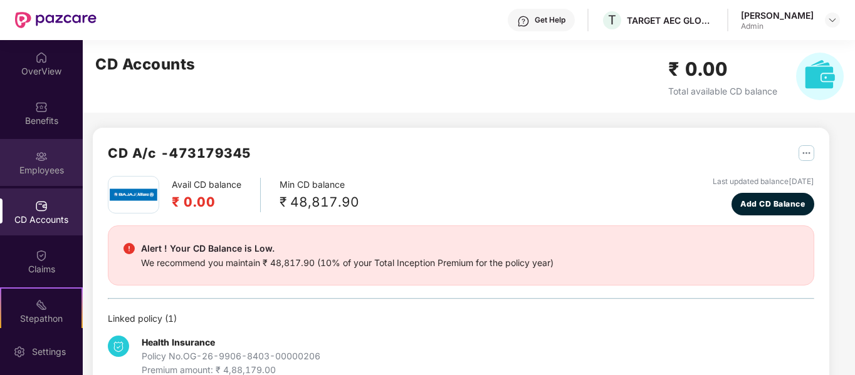
click at [24, 161] on div "Employees" at bounding box center [41, 162] width 83 height 47
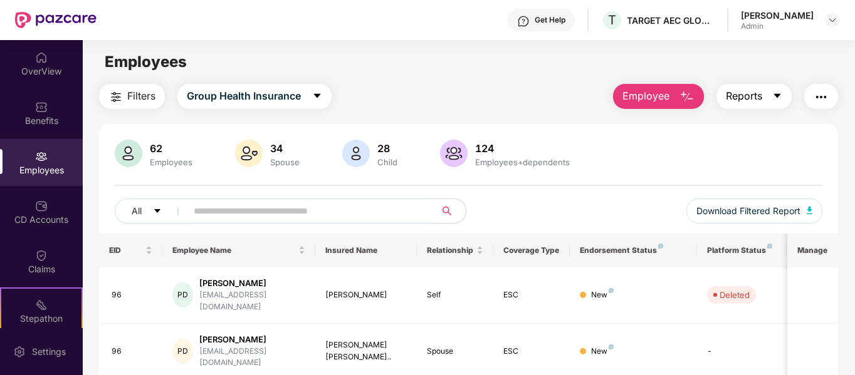
click at [780, 97] on icon "caret-down" at bounding box center [777, 96] width 10 height 10
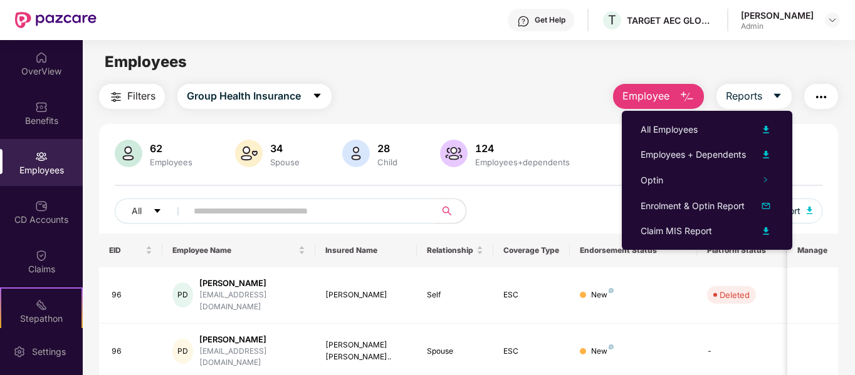
click at [824, 96] on img "button" at bounding box center [821, 97] width 15 height 15
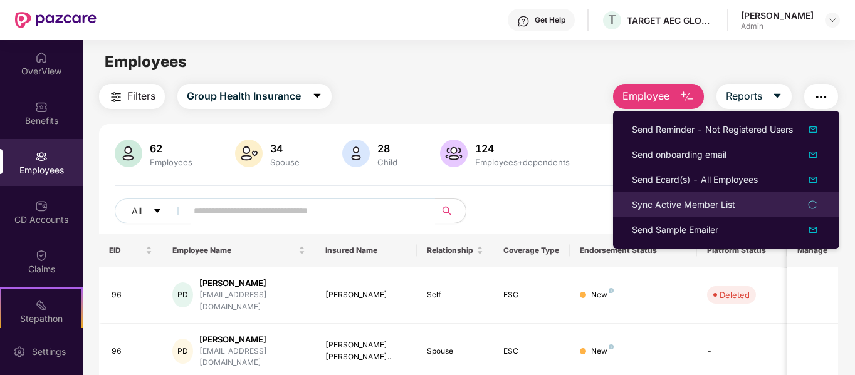
click at [760, 199] on div "Sync Active Member List" at bounding box center [726, 205] width 189 height 14
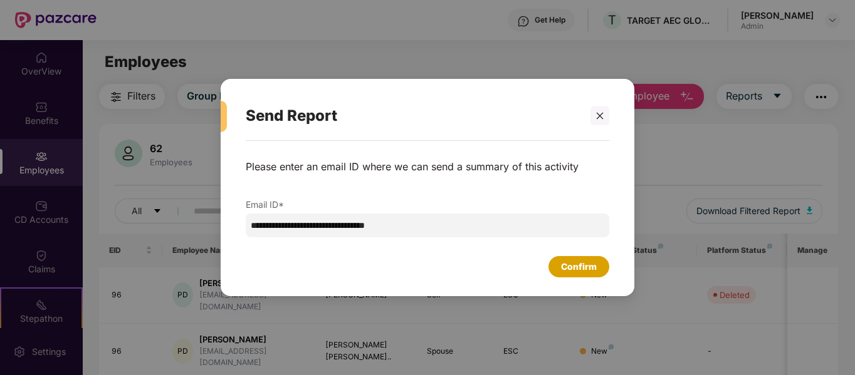
click at [590, 271] on div "Confirm" at bounding box center [579, 267] width 36 height 14
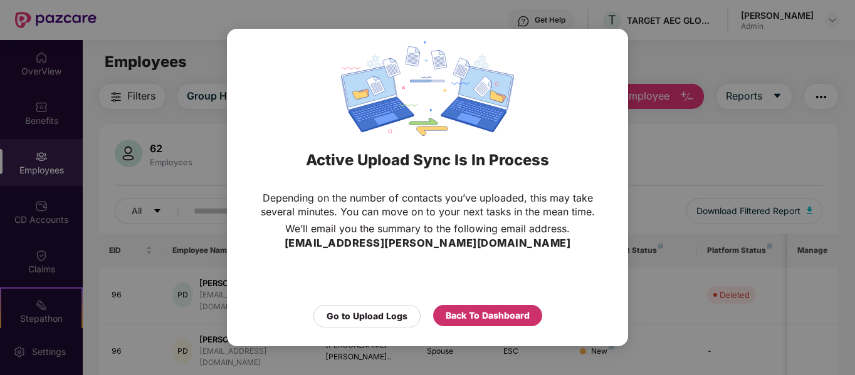
click at [466, 313] on div "Back To Dashboard" at bounding box center [488, 316] width 84 height 14
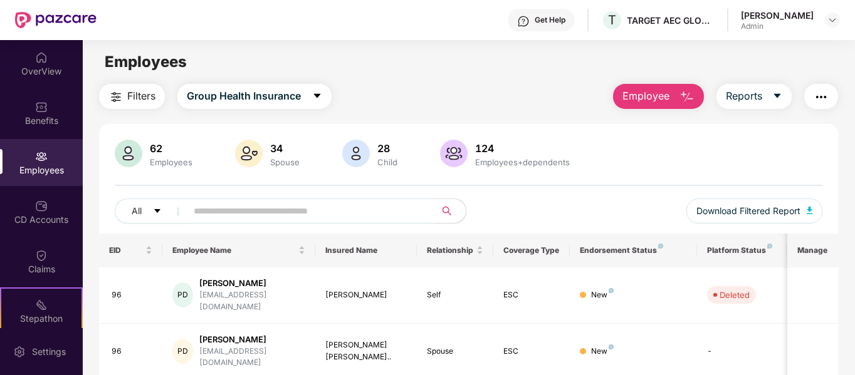
click at [676, 92] on button "Employee" at bounding box center [658, 96] width 91 height 25
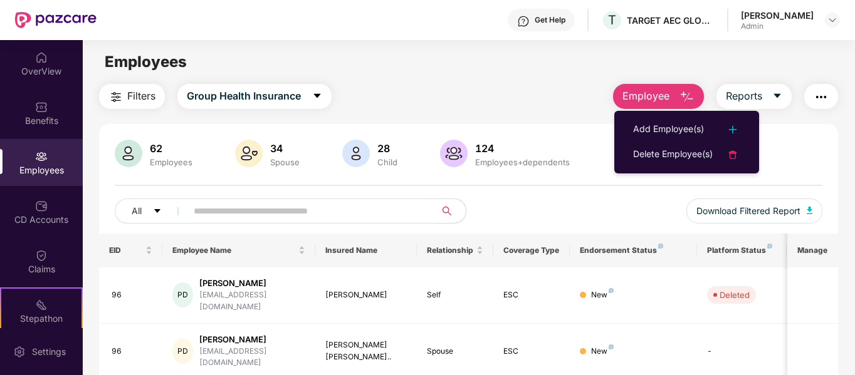
click at [576, 77] on main "Employees Filters Group Health Insurance Employee Reports 62 Employees 34 Spous…" at bounding box center [469, 227] width 772 height 375
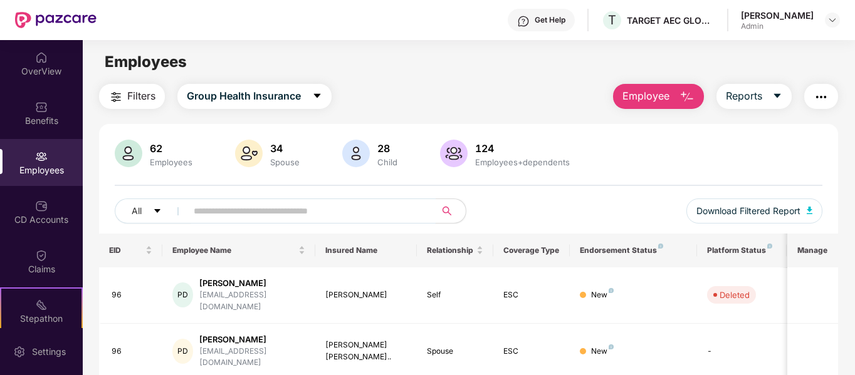
click at [278, 207] on input "text" at bounding box center [306, 211] width 225 height 19
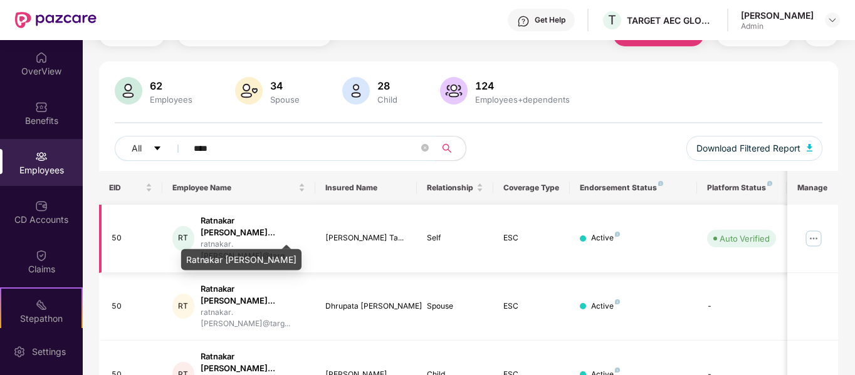
scroll to position [106, 0]
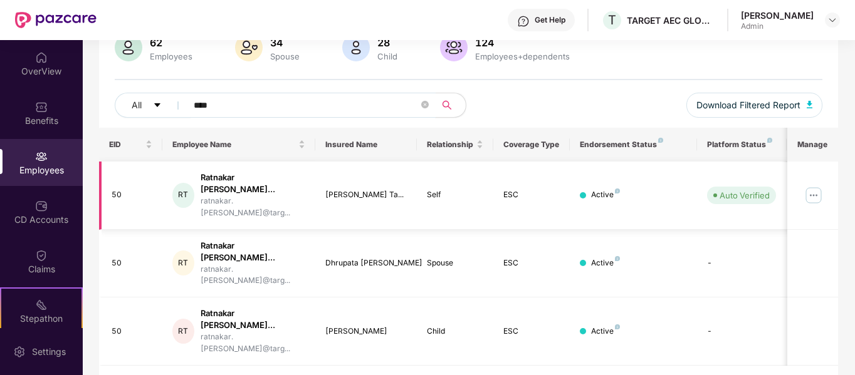
type input "****"
click at [225, 174] on div "Ratnakar [PERSON_NAME]..." at bounding box center [253, 184] width 105 height 24
click at [817, 187] on img at bounding box center [814, 196] width 20 height 20
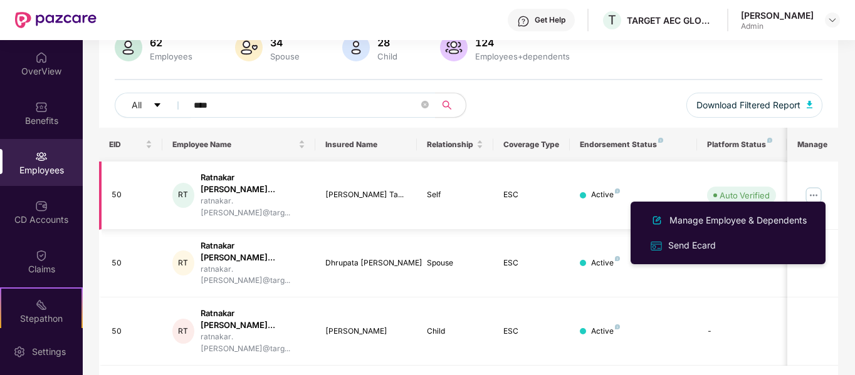
click at [817, 187] on img at bounding box center [814, 196] width 20 height 20
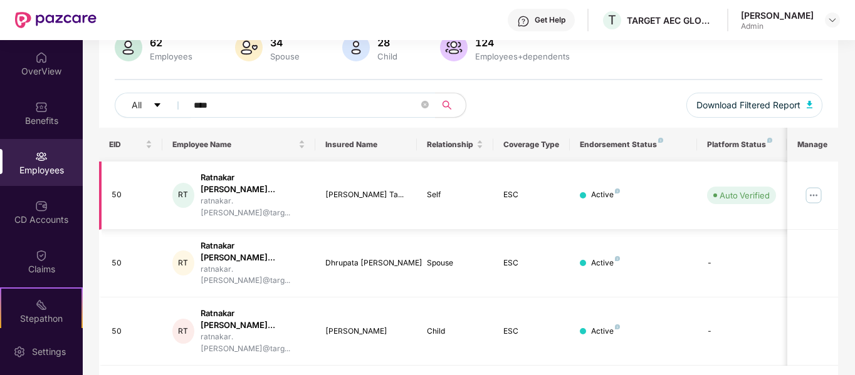
click at [223, 188] on div "Ratnakar [PERSON_NAME]..." at bounding box center [253, 184] width 105 height 24
click at [218, 240] on div "Ratnakar [PERSON_NAME]..." at bounding box center [253, 252] width 105 height 24
click at [222, 189] on div "Ratnakar [PERSON_NAME]..." at bounding box center [253, 184] width 105 height 24
click at [356, 189] on div "[PERSON_NAME] Ta..." at bounding box center [366, 195] width 82 height 12
click at [426, 186] on td "Self" at bounding box center [455, 196] width 76 height 68
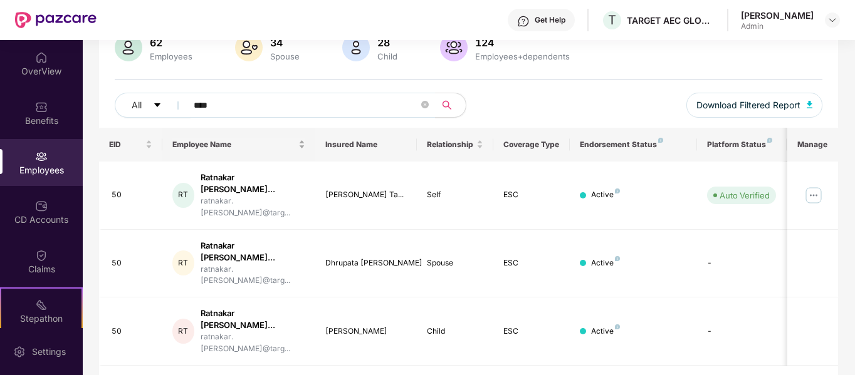
click at [203, 148] on span "Employee Name" at bounding box center [233, 145] width 123 height 10
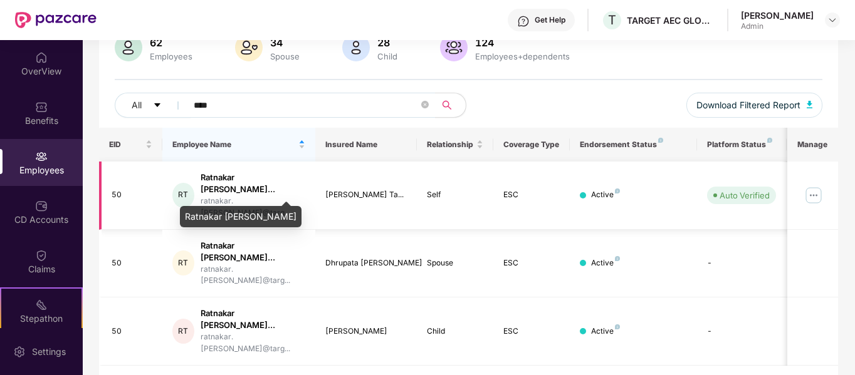
click at [231, 181] on div "Ratnakar [PERSON_NAME]..." at bounding box center [253, 184] width 105 height 24
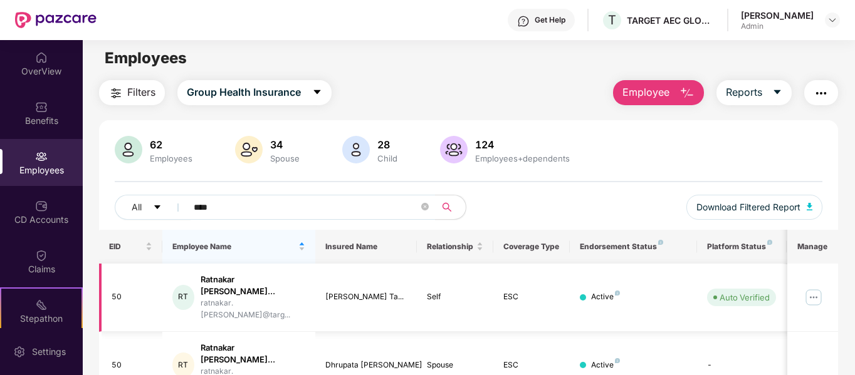
scroll to position [0, 0]
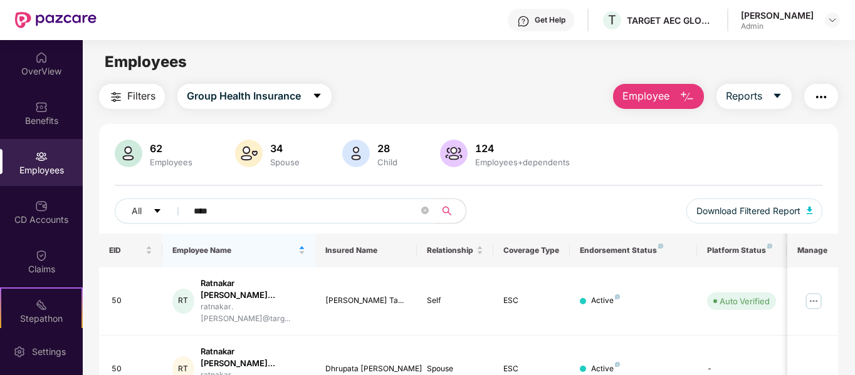
click at [811, 93] on button "button" at bounding box center [821, 96] width 34 height 25
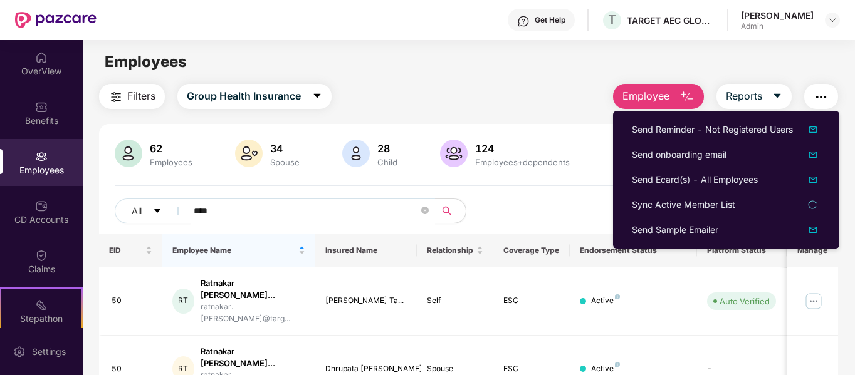
click at [811, 93] on button "button" at bounding box center [821, 96] width 34 height 25
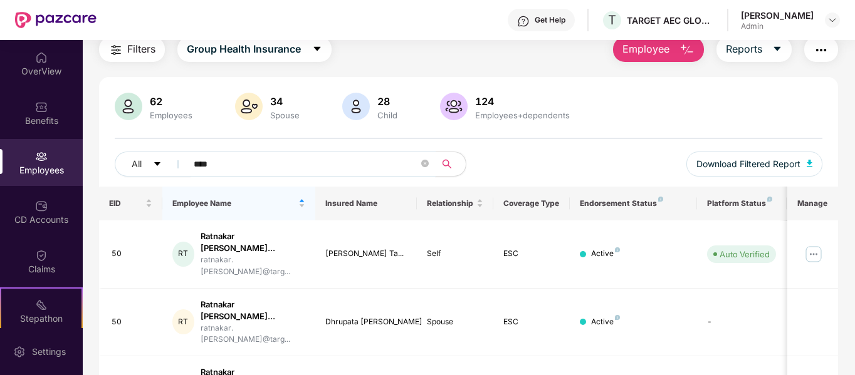
scroll to position [106, 0]
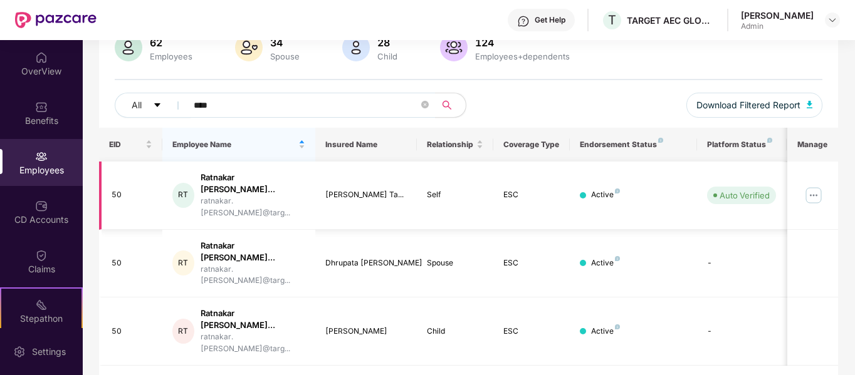
click at [503, 189] on div "ESC" at bounding box center [531, 195] width 56 height 12
click at [589, 191] on div "Active" at bounding box center [633, 195] width 107 height 12
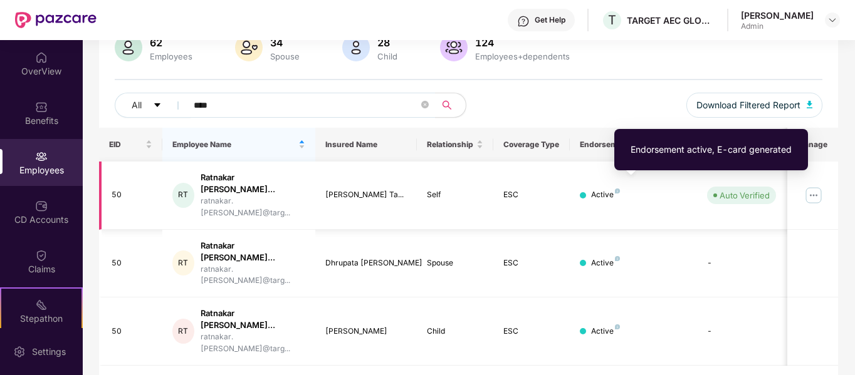
click at [617, 189] on img at bounding box center [617, 191] width 5 height 5
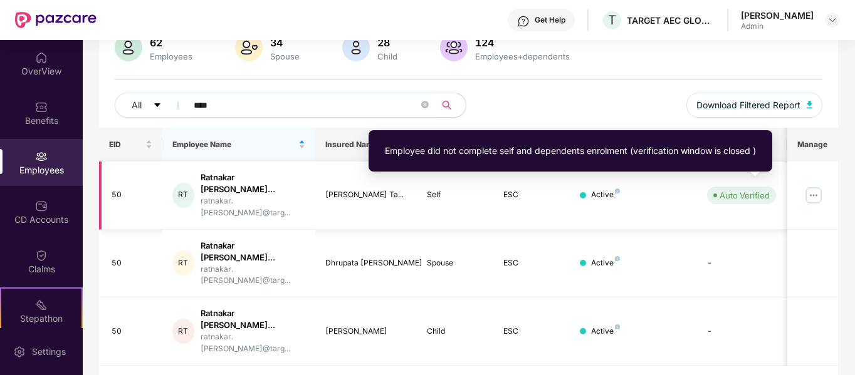
click at [753, 191] on div "Auto Verified" at bounding box center [745, 195] width 50 height 13
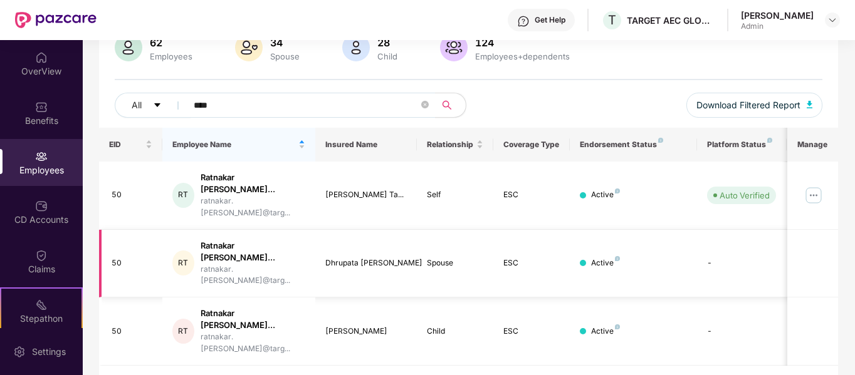
click at [673, 230] on td "Active" at bounding box center [633, 264] width 127 height 68
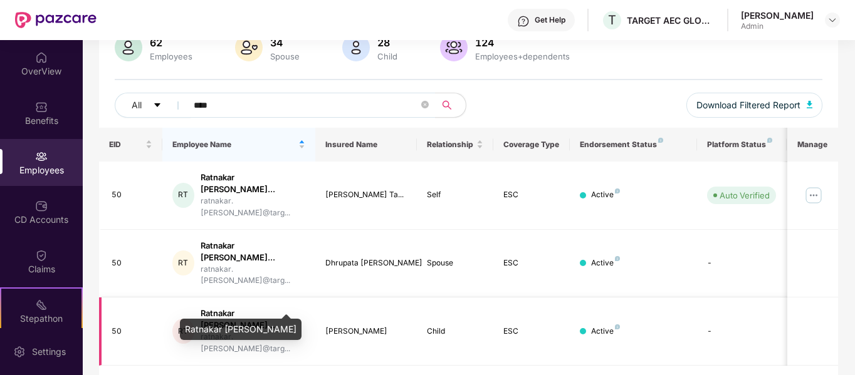
click at [251, 308] on div "Ratnakar [PERSON_NAME]..." at bounding box center [253, 320] width 105 height 24
click at [271, 332] on div "Ratnakar [PERSON_NAME]" at bounding box center [241, 329] width 122 height 21
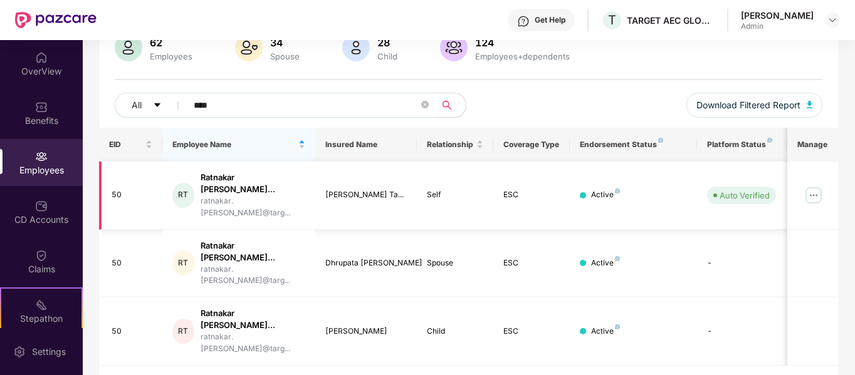
click at [215, 181] on div "Ratnakar [PERSON_NAME]..." at bounding box center [253, 184] width 105 height 24
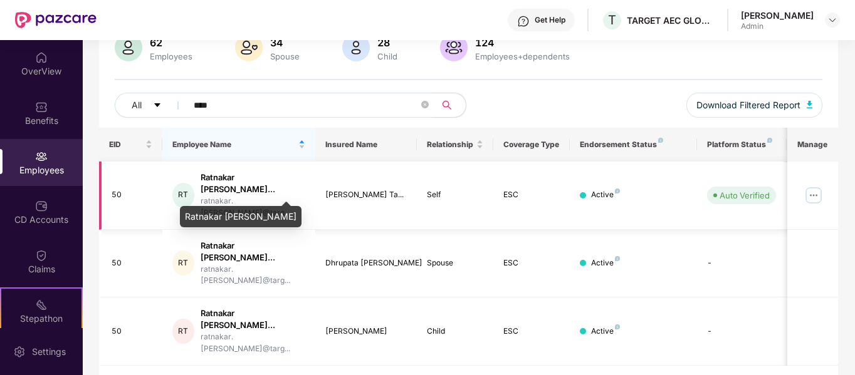
click at [215, 181] on div "Ratnakar [PERSON_NAME]..." at bounding box center [253, 184] width 105 height 24
click at [276, 189] on div "Ratnakar [PERSON_NAME]..." at bounding box center [253, 184] width 105 height 24
click at [300, 177] on div "Ratnakar [PERSON_NAME]..." at bounding box center [253, 184] width 105 height 24
drag, startPoint x: 226, startPoint y: 186, endPoint x: 217, endPoint y: 186, distance: 9.4
click at [217, 186] on div "Ratnakar [PERSON_NAME]..." at bounding box center [253, 184] width 105 height 24
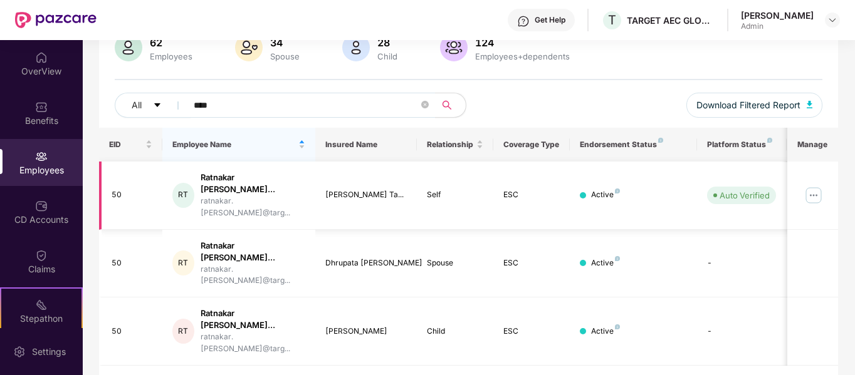
click at [187, 193] on div "RT" at bounding box center [182, 195] width 21 height 25
click at [116, 189] on div "50" at bounding box center [132, 195] width 41 height 12
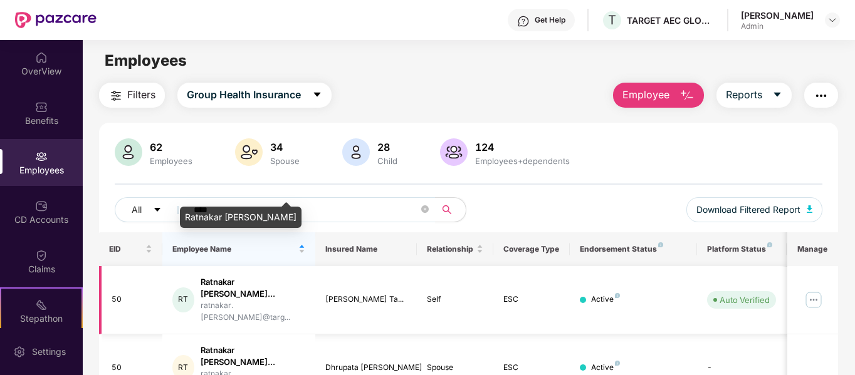
scroll to position [0, 0]
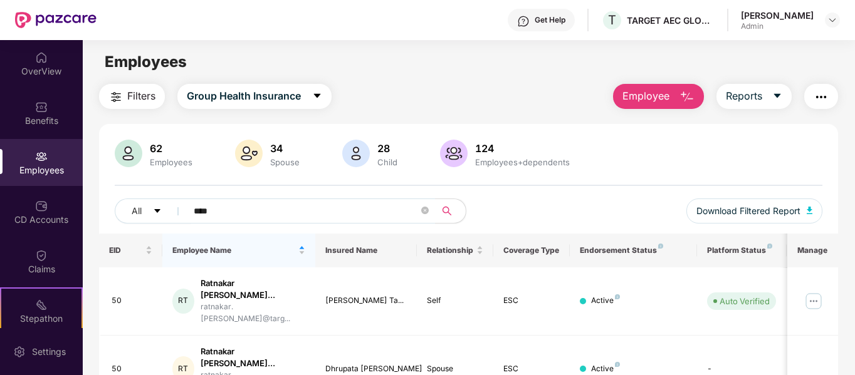
click at [159, 148] on div "62" at bounding box center [171, 148] width 48 height 13
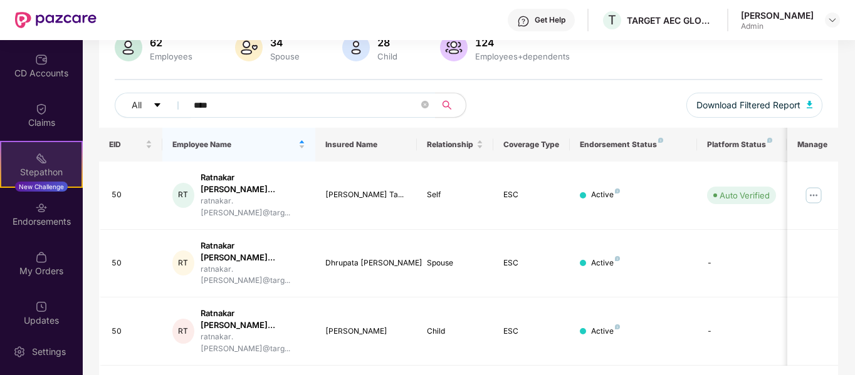
scroll to position [157, 0]
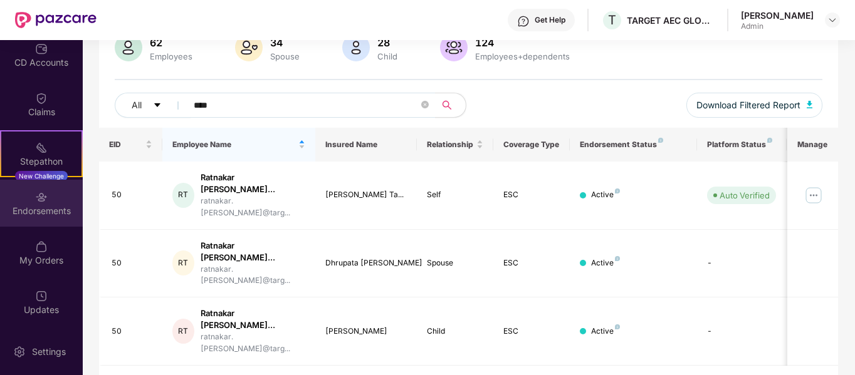
click at [50, 200] on div "Endorsements" at bounding box center [41, 203] width 83 height 47
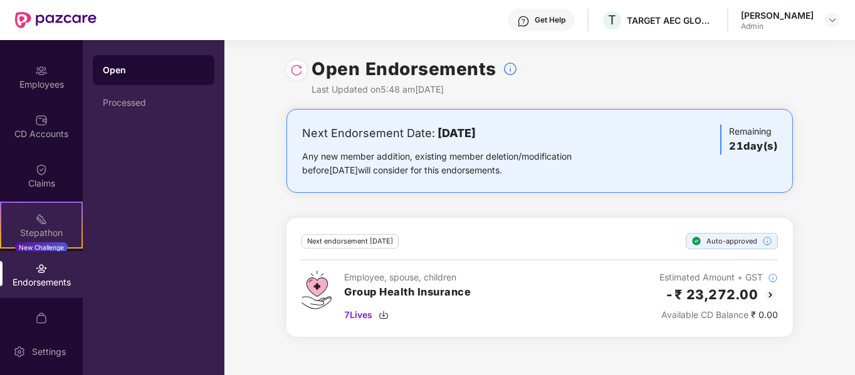
scroll to position [0, 0]
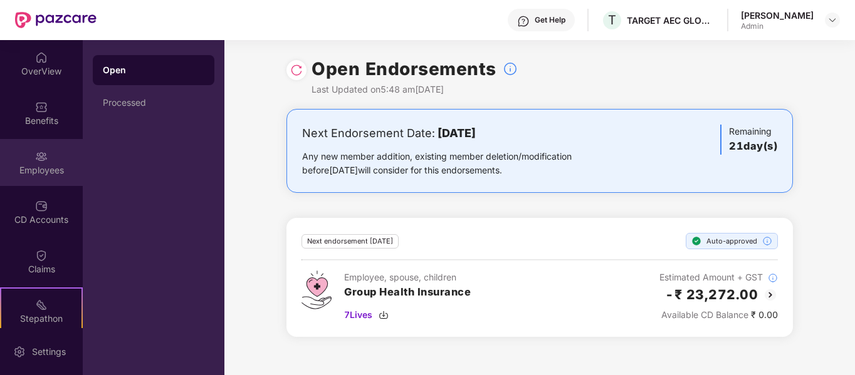
click at [41, 168] on div "Employees" at bounding box center [41, 170] width 83 height 13
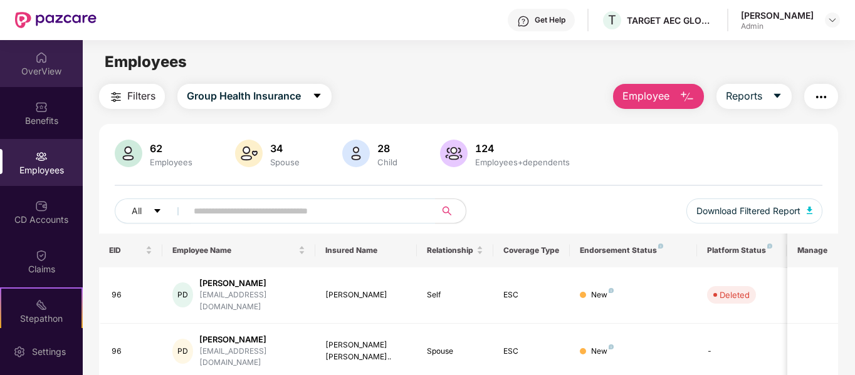
click at [50, 64] on div "OverView" at bounding box center [41, 63] width 83 height 47
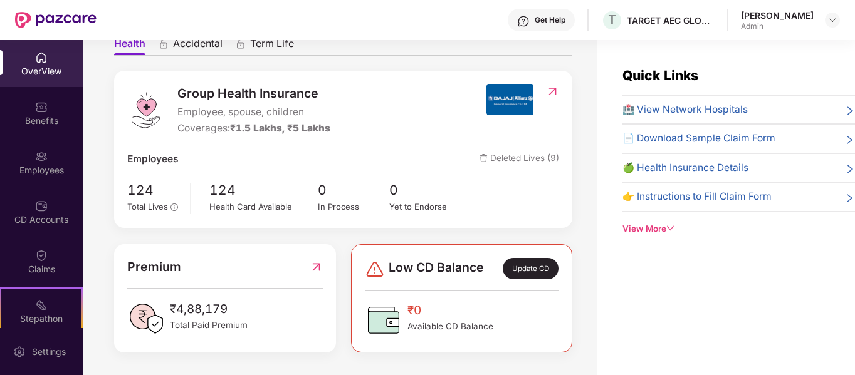
scroll to position [40, 0]
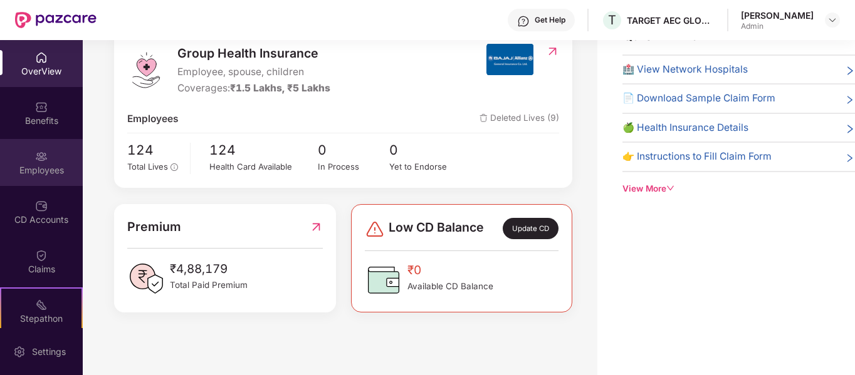
click at [36, 149] on div at bounding box center [41, 155] width 13 height 13
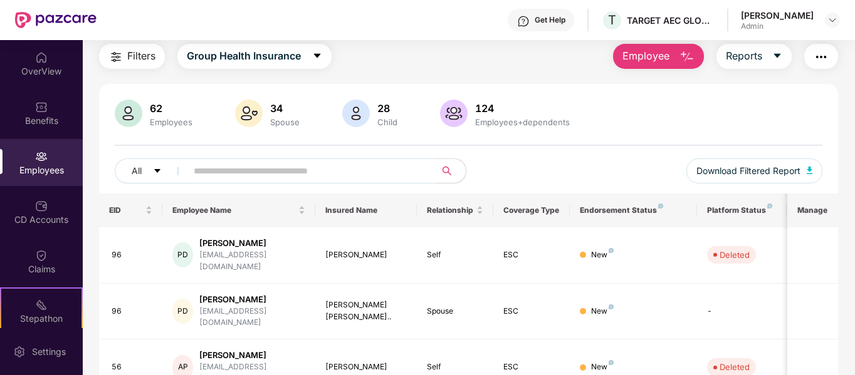
click at [244, 176] on input "text" at bounding box center [306, 171] width 225 height 19
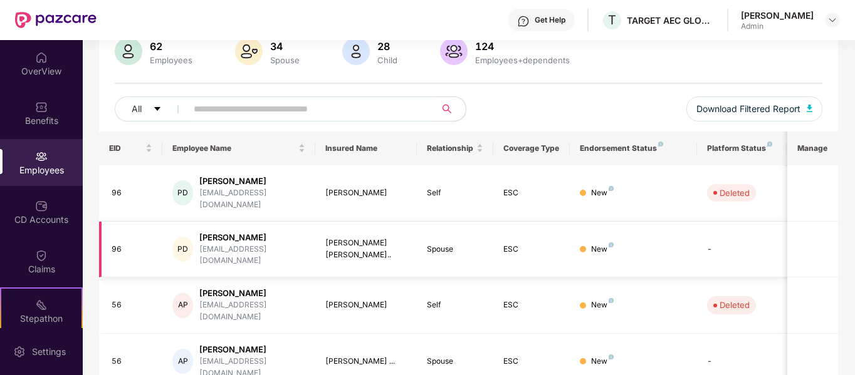
scroll to position [103, 0]
click at [280, 231] on div "[PERSON_NAME]" at bounding box center [252, 237] width 106 height 12
click at [256, 231] on div "[PERSON_NAME]" at bounding box center [252, 237] width 106 height 12
click at [238, 287] on div "[PERSON_NAME]" at bounding box center [252, 293] width 106 height 12
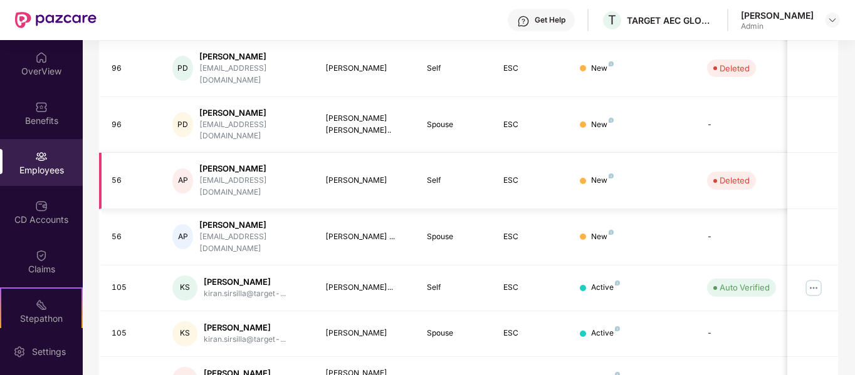
scroll to position [228, 0]
click at [238, 321] on div "[PERSON_NAME]" at bounding box center [245, 327] width 82 height 12
click at [199, 275] on div "KS [PERSON_NAME] Sirsilla kiran.sirsilla@target-..." at bounding box center [238, 287] width 133 height 25
click at [183, 275] on div "KS" at bounding box center [184, 287] width 25 height 25
click at [196, 320] on div "KS" at bounding box center [184, 332] width 25 height 25
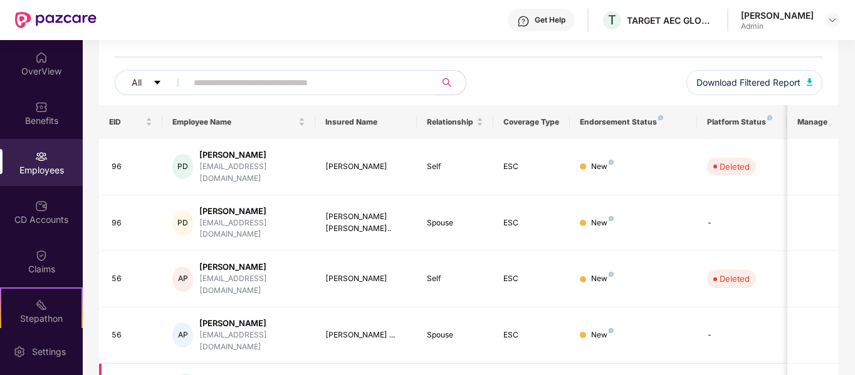
scroll to position [0, 0]
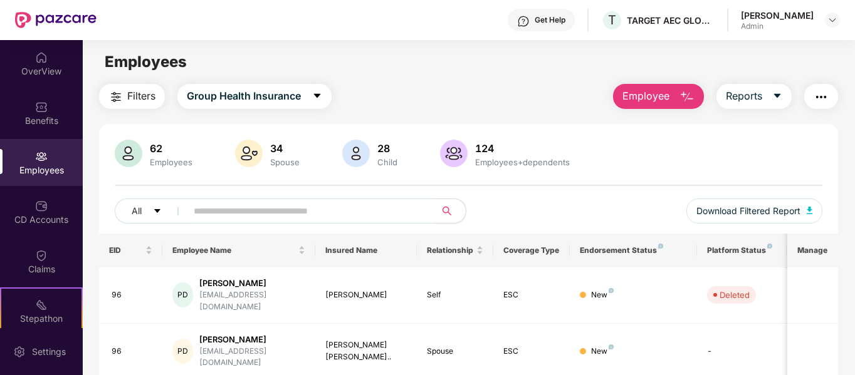
click at [342, 254] on th "Insured Name" at bounding box center [366, 251] width 102 height 34
click at [775, 94] on icon "caret-down" at bounding box center [777, 96] width 7 height 4
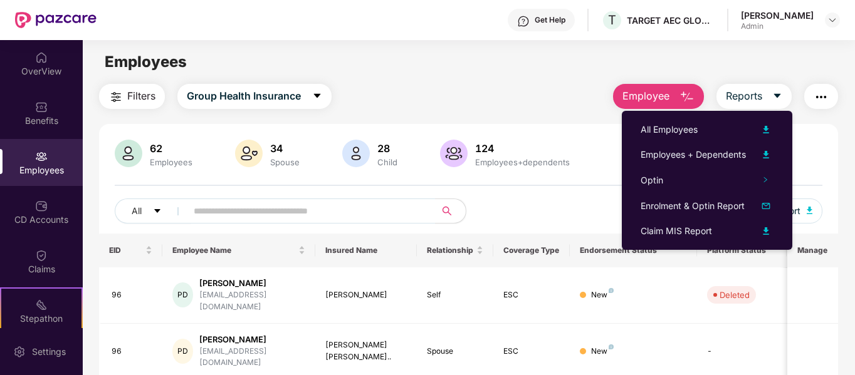
click at [648, 51] on div "Employees" at bounding box center [469, 62] width 772 height 24
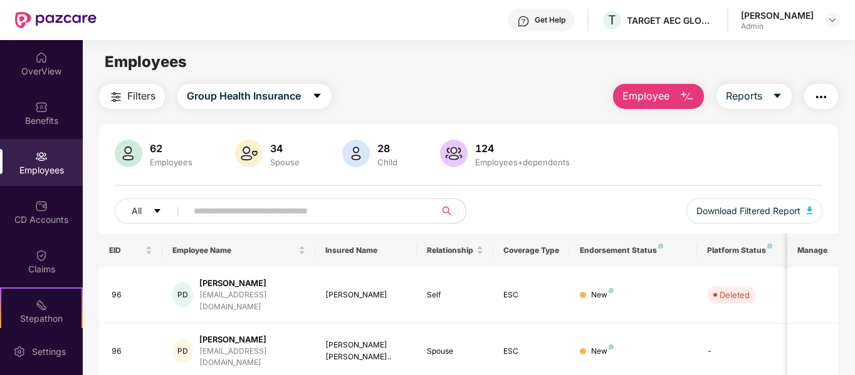
click at [142, 101] on span "Filters" at bounding box center [141, 96] width 28 height 16
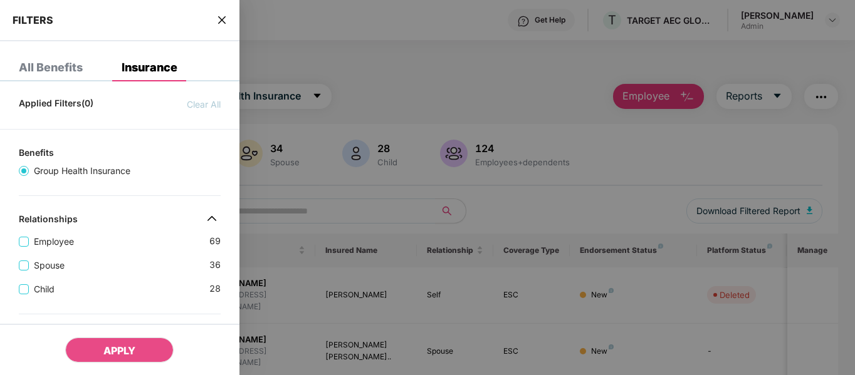
click at [221, 19] on icon "close" at bounding box center [222, 20] width 8 height 8
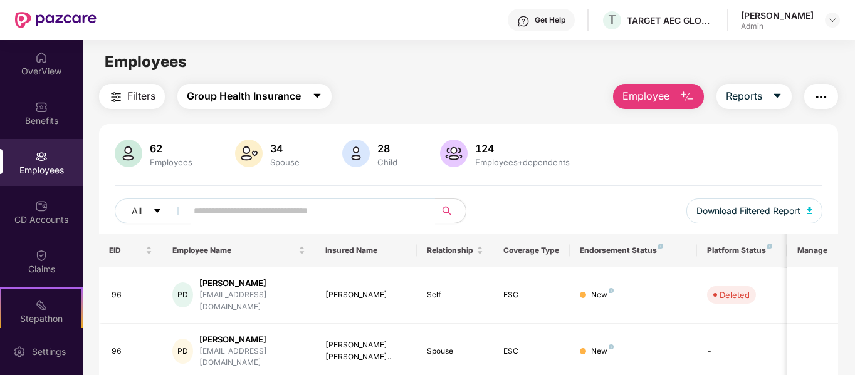
click at [275, 103] on span "Group Health Insurance" at bounding box center [244, 96] width 114 height 16
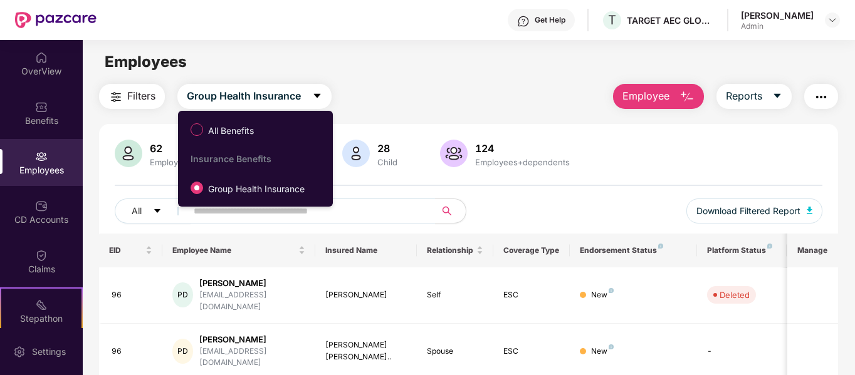
click at [393, 86] on div "Filters Group Health Insurance Employee Reports" at bounding box center [469, 96] width 740 height 25
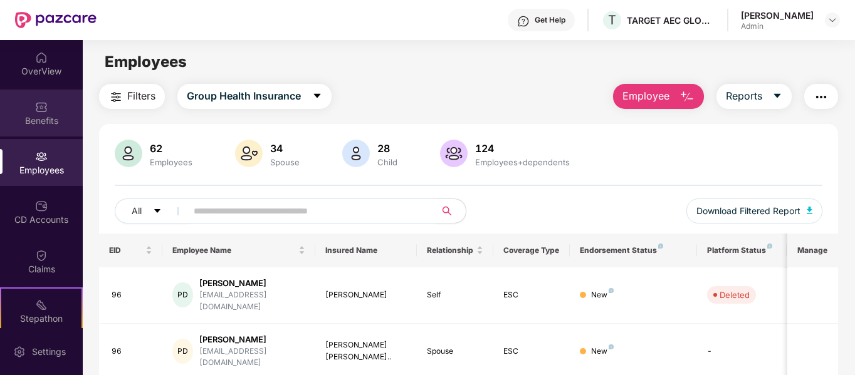
click at [27, 118] on div "Benefits" at bounding box center [41, 121] width 83 height 13
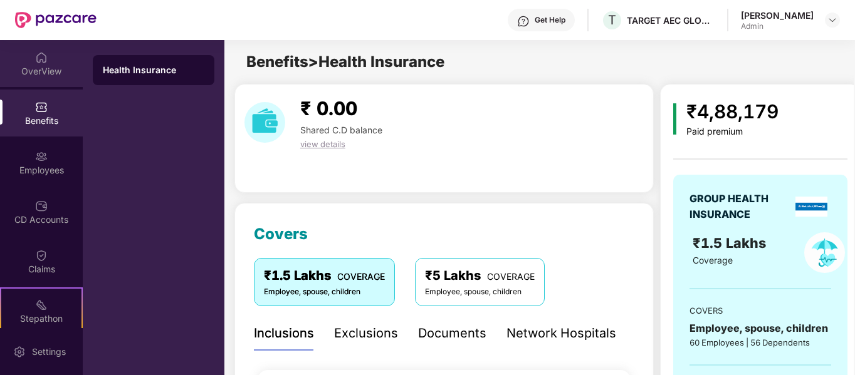
click at [44, 74] on div "OverView" at bounding box center [41, 71] width 83 height 13
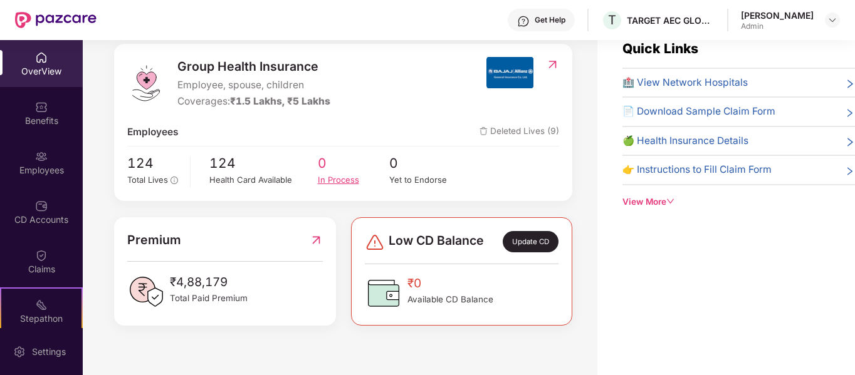
scroll to position [40, 0]
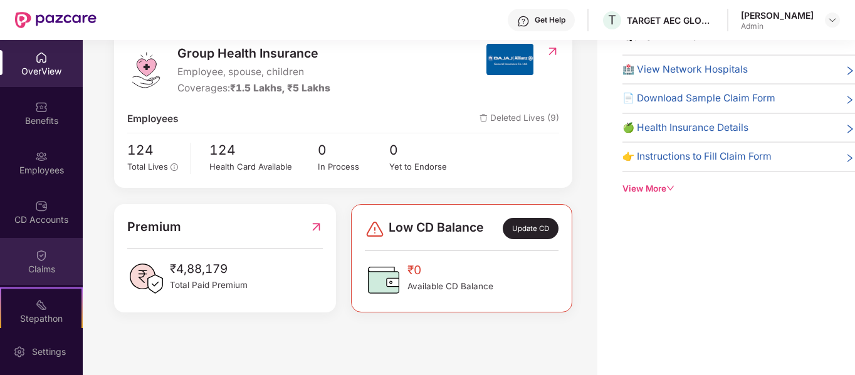
click at [19, 251] on div "Claims" at bounding box center [41, 261] width 83 height 47
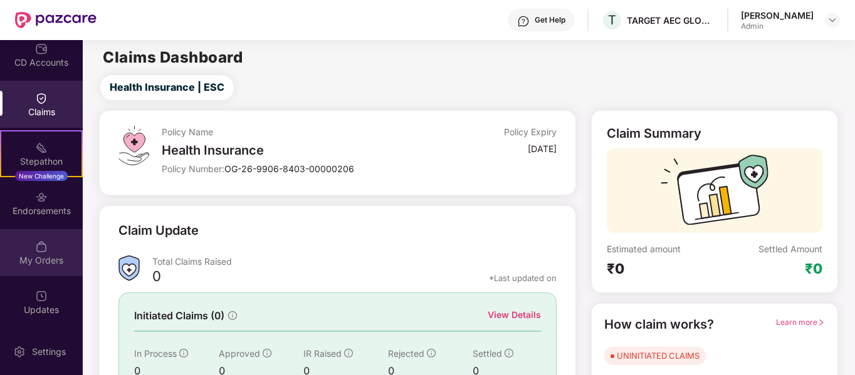
scroll to position [115, 0]
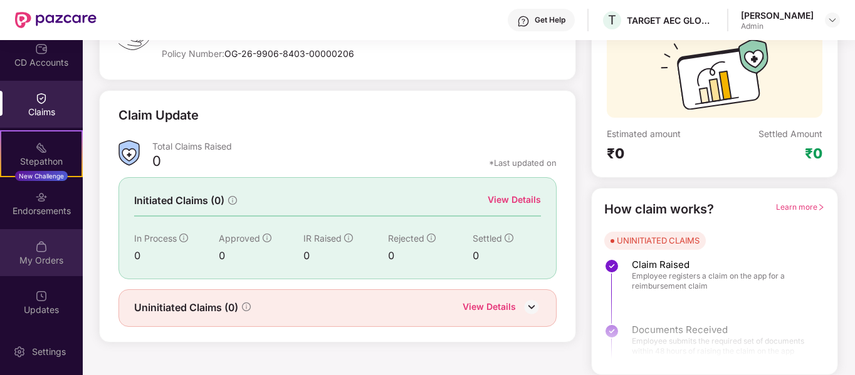
click at [36, 249] on img at bounding box center [41, 247] width 13 height 13
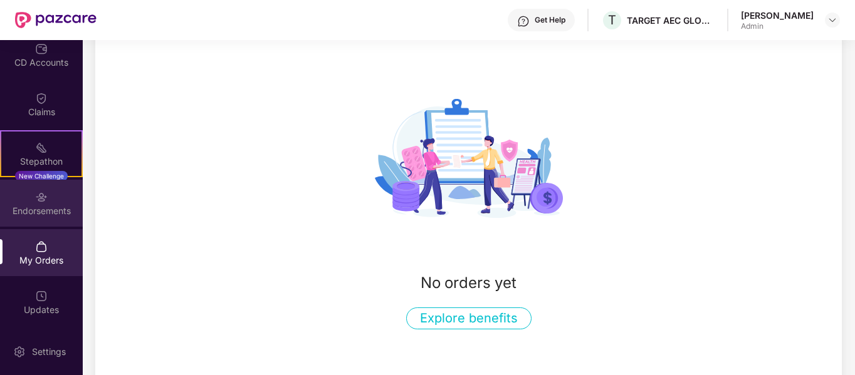
click at [38, 206] on div "Endorsements" at bounding box center [41, 211] width 83 height 13
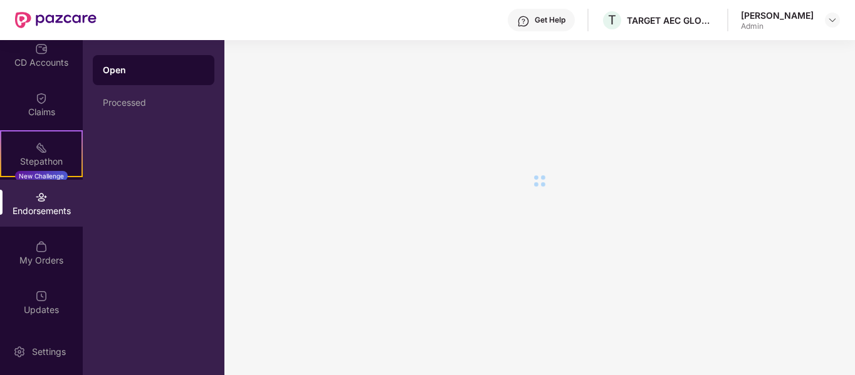
scroll to position [0, 0]
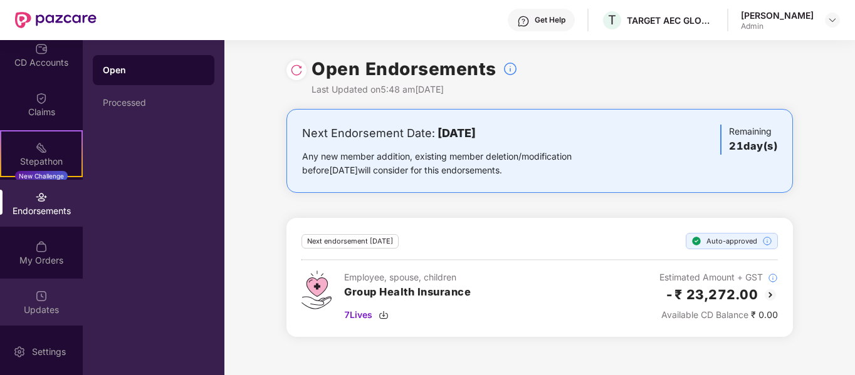
click at [39, 293] on img at bounding box center [41, 296] width 13 height 13
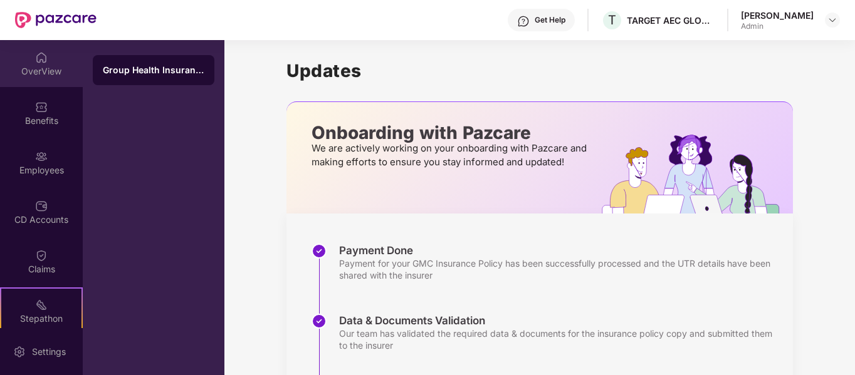
click at [39, 72] on div "OverView" at bounding box center [41, 71] width 83 height 13
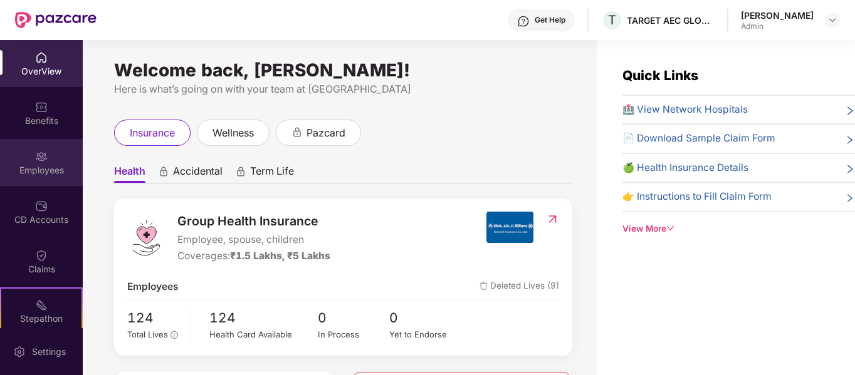
click at [41, 172] on div "Employees" at bounding box center [41, 170] width 83 height 13
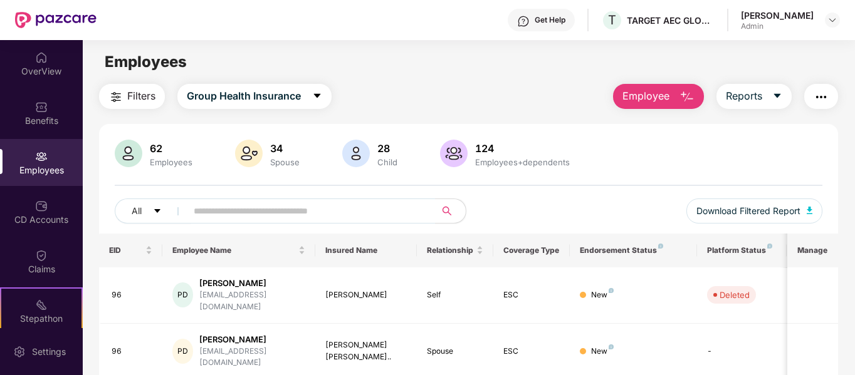
click at [38, 159] on img at bounding box center [41, 156] width 13 height 13
click at [688, 94] on img "button" at bounding box center [686, 97] width 15 height 15
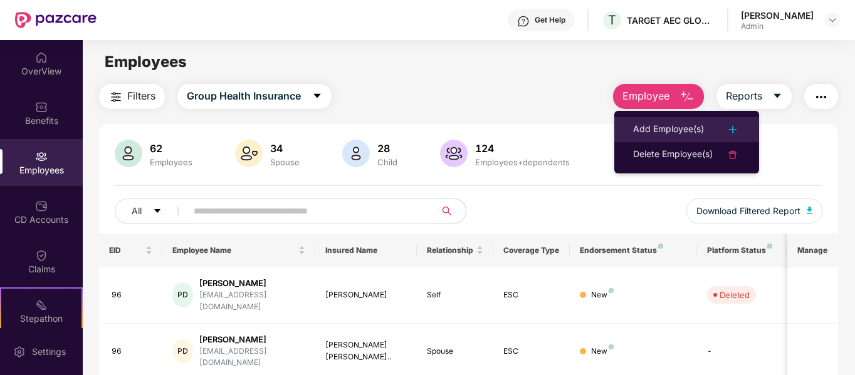
click at [672, 126] on div "Add Employee(s)" at bounding box center [668, 129] width 71 height 15
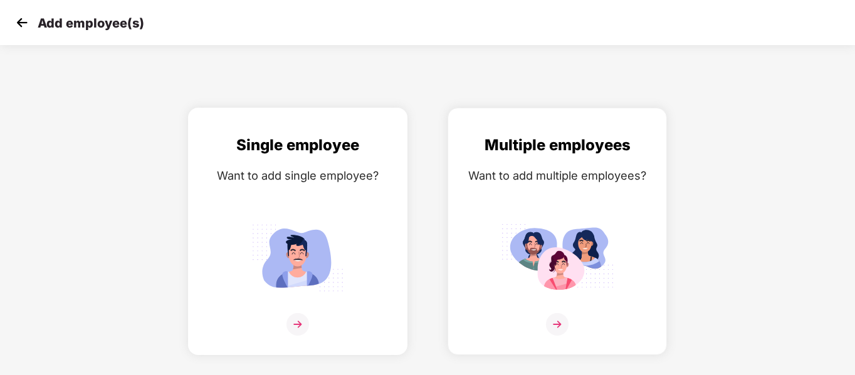
click at [281, 273] on img at bounding box center [297, 258] width 113 height 78
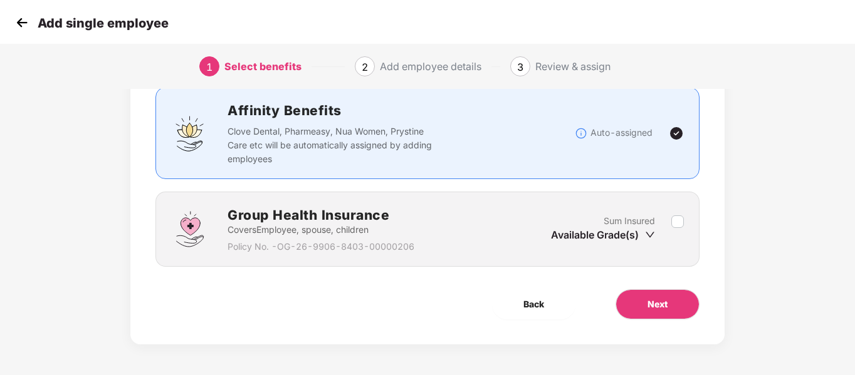
scroll to position [88, 0]
click at [19, 21] on img at bounding box center [22, 22] width 19 height 19
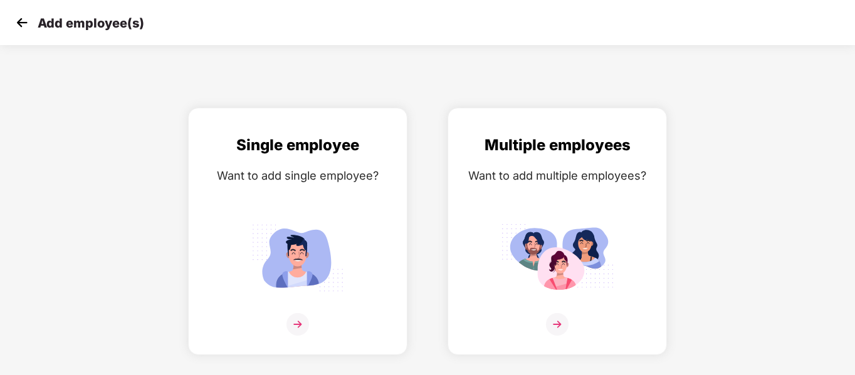
click at [19, 21] on img at bounding box center [22, 22] width 19 height 19
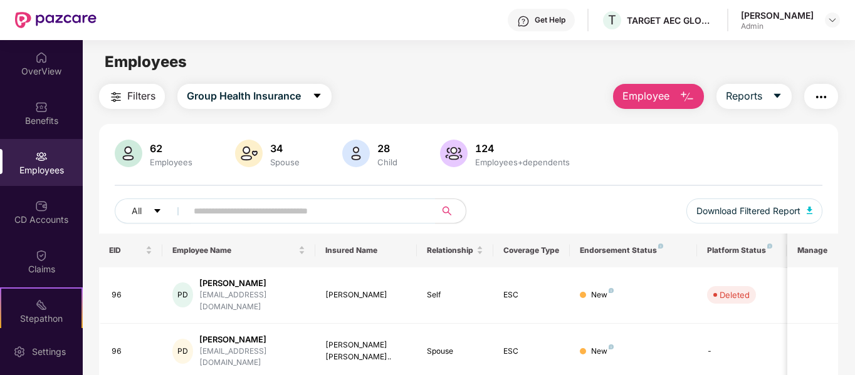
click at [676, 99] on button "Employee" at bounding box center [658, 96] width 91 height 25
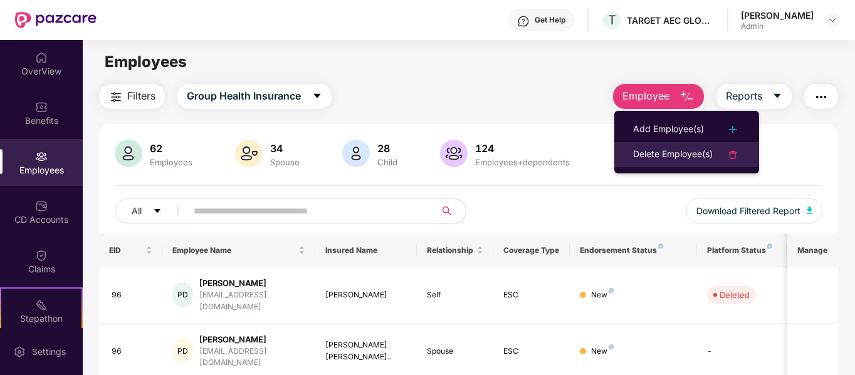
click at [671, 148] on div "Delete Employee(s)" at bounding box center [673, 154] width 80 height 15
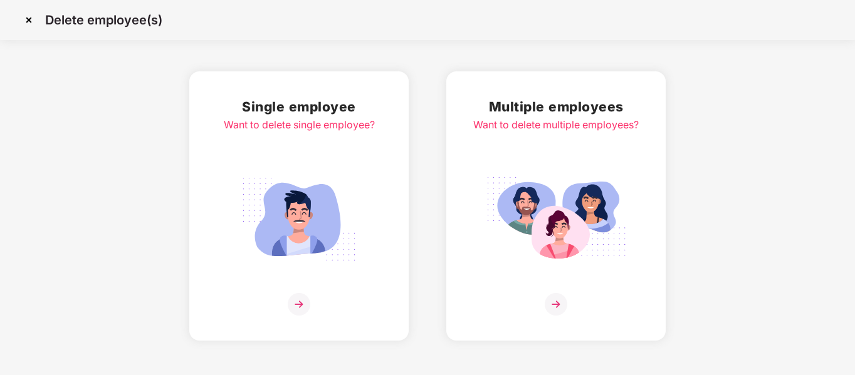
click at [286, 300] on div at bounding box center [299, 304] width 151 height 23
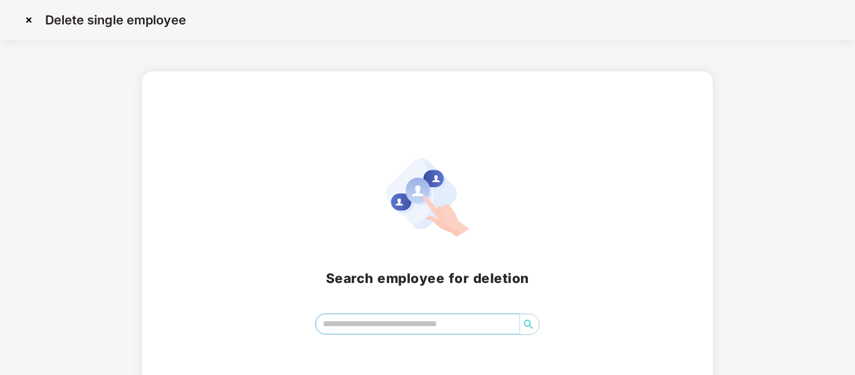
click at [348, 326] on input "search" at bounding box center [418, 324] width 204 height 19
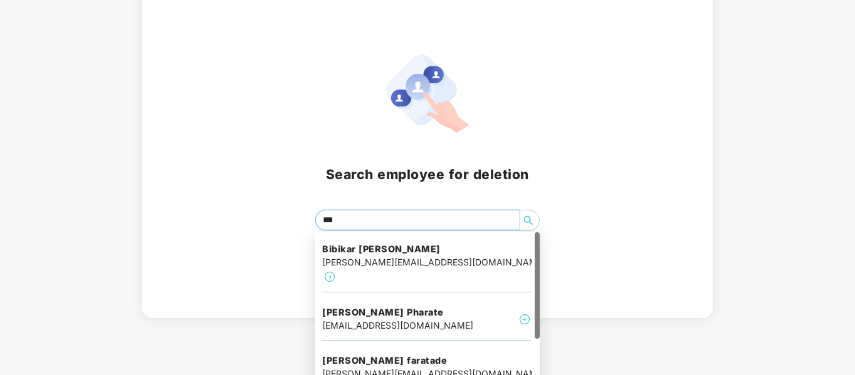
scroll to position [122, 0]
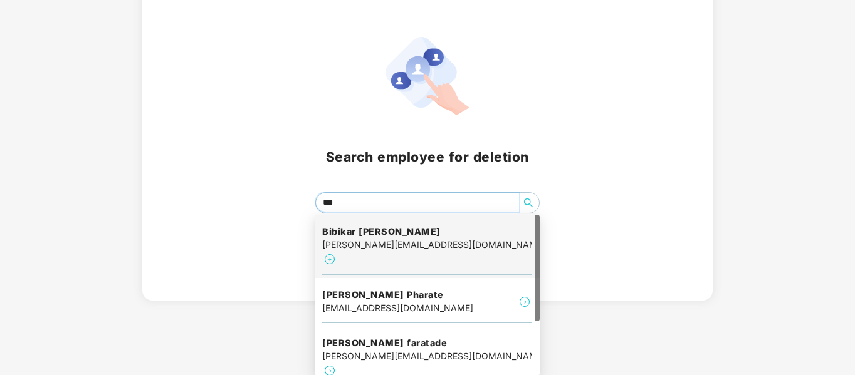
type input "****"
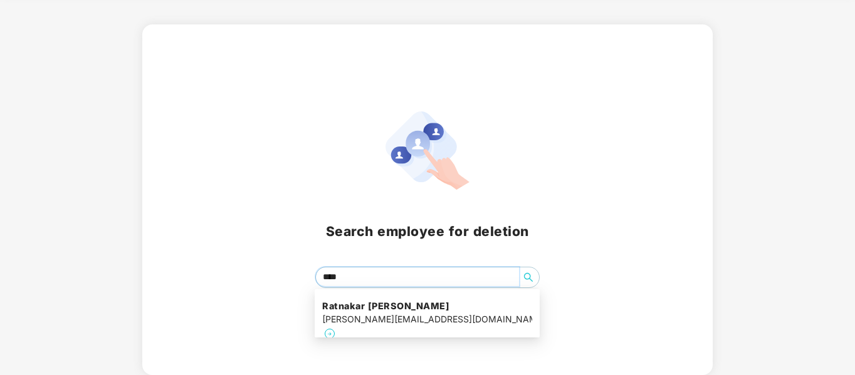
scroll to position [47, 0]
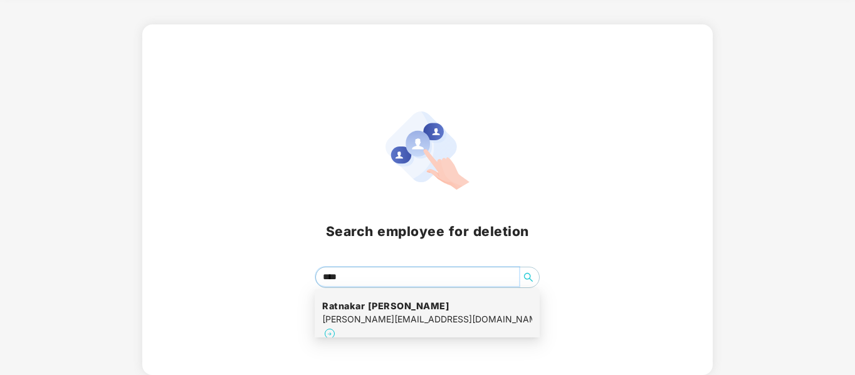
click at [402, 318] on div "[PERSON_NAME][EMAIL_ADDRESS][DOMAIN_NAME]" at bounding box center [427, 320] width 210 height 14
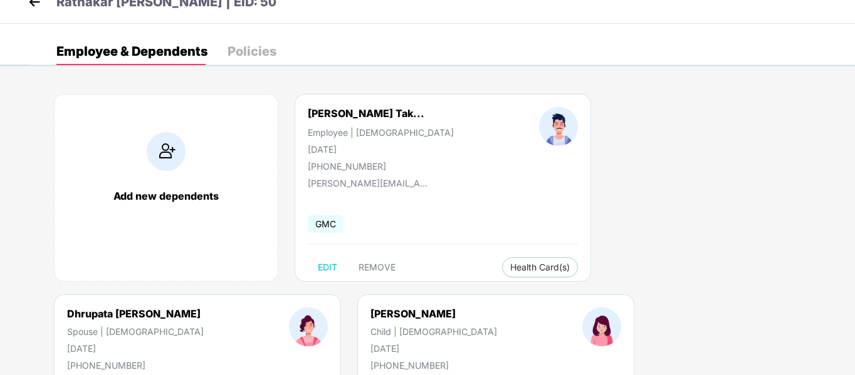
scroll to position [0, 0]
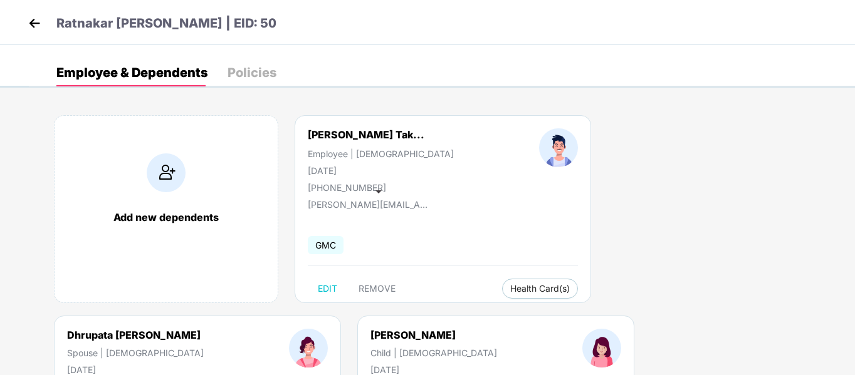
click at [213, 25] on p "Ratnakar [PERSON_NAME] | EID: 50" at bounding box center [166, 23] width 220 height 19
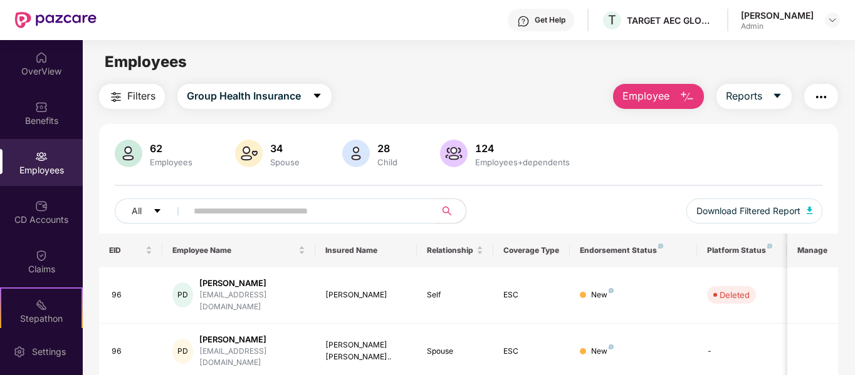
click at [246, 154] on img at bounding box center [249, 154] width 28 height 28
click at [125, 154] on img at bounding box center [129, 154] width 28 height 28
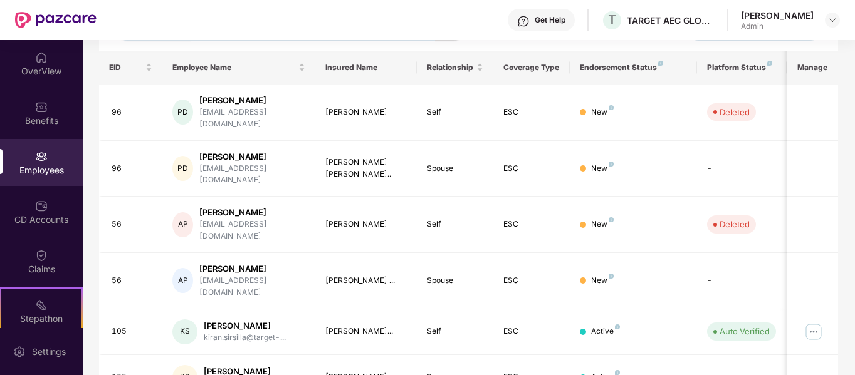
scroll to position [188, 0]
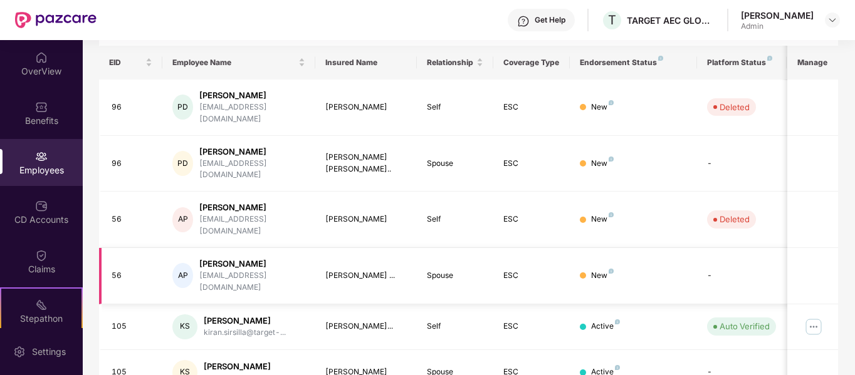
click at [470, 248] on td "Spouse" at bounding box center [455, 276] width 76 height 56
click at [296, 315] on div "KS [PERSON_NAME] Sirsilla kiran.sirsilla@target-..." at bounding box center [238, 327] width 133 height 25
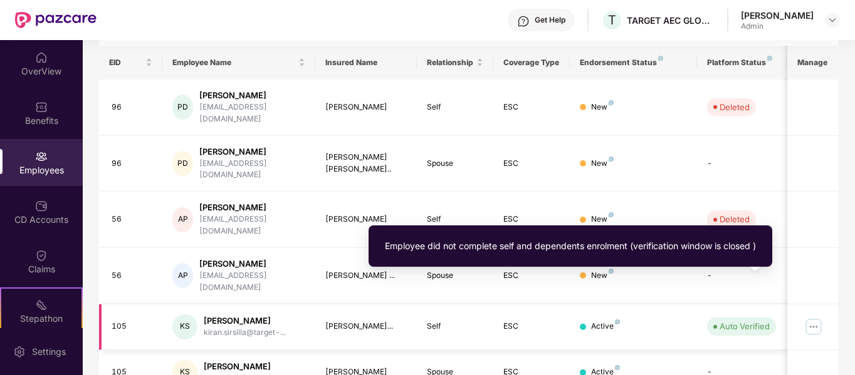
click at [745, 320] on div "Auto Verified" at bounding box center [745, 326] width 50 height 13
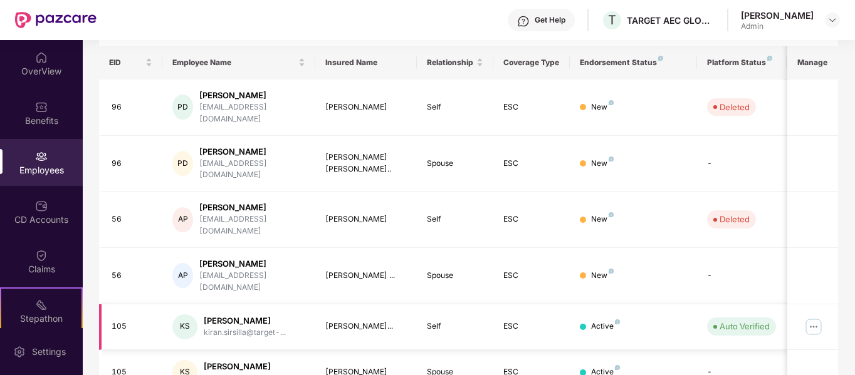
click at [819, 317] on img at bounding box center [814, 327] width 20 height 20
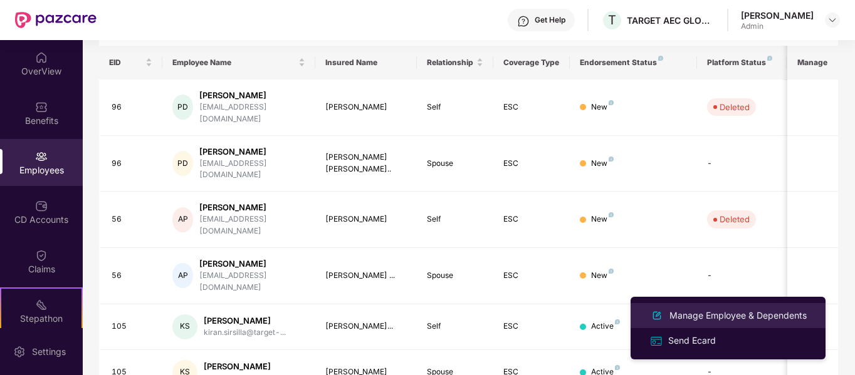
click at [765, 312] on div "Manage Employee & Dependents" at bounding box center [738, 316] width 142 height 14
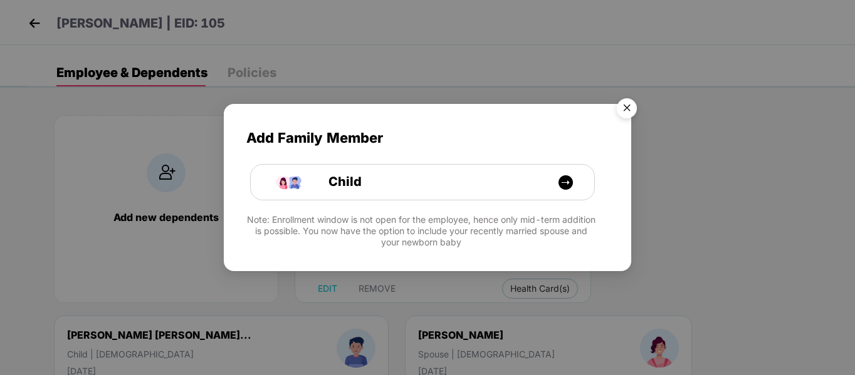
click at [631, 105] on img "Close" at bounding box center [626, 110] width 35 height 35
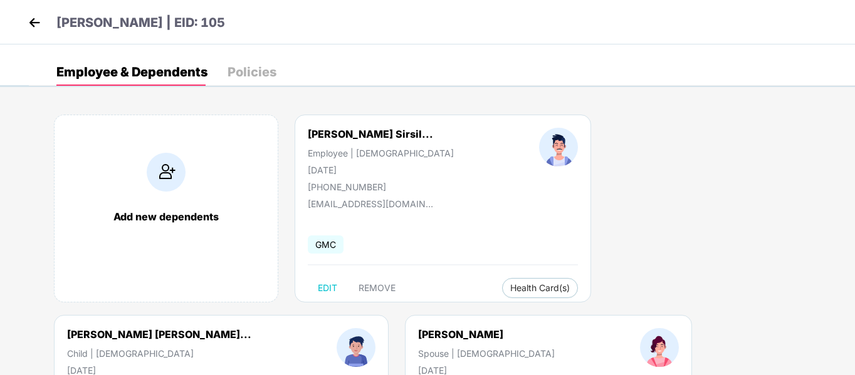
scroll to position [0, 0]
click at [35, 19] on img at bounding box center [34, 23] width 19 height 19
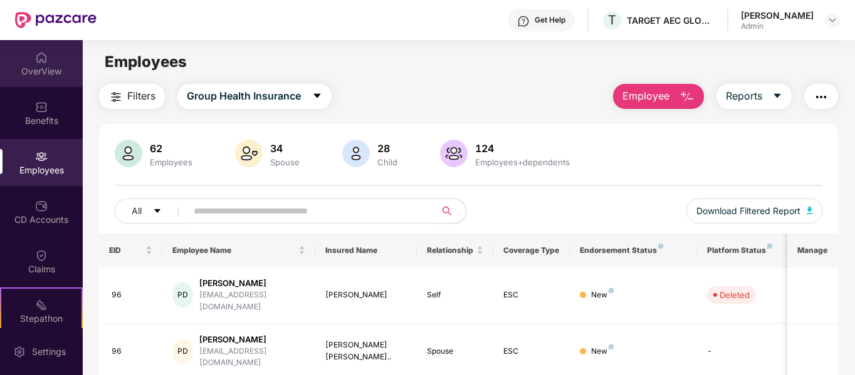
click at [41, 76] on div "OverView" at bounding box center [41, 71] width 83 height 13
